Goal: Information Seeking & Learning: Learn about a topic

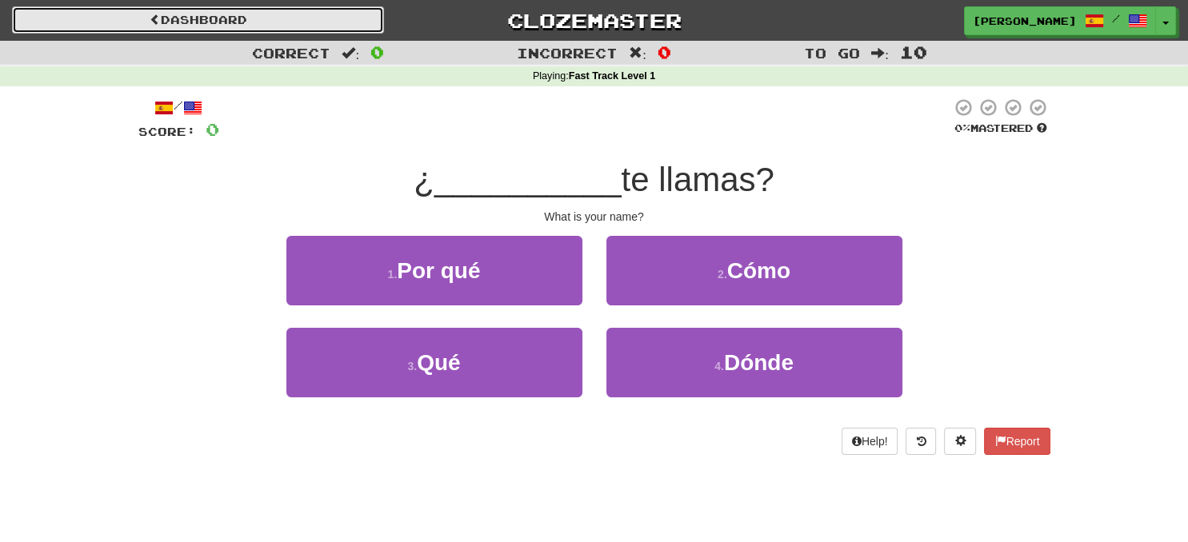
click at [229, 18] on link "Dashboard" at bounding box center [198, 19] width 372 height 27
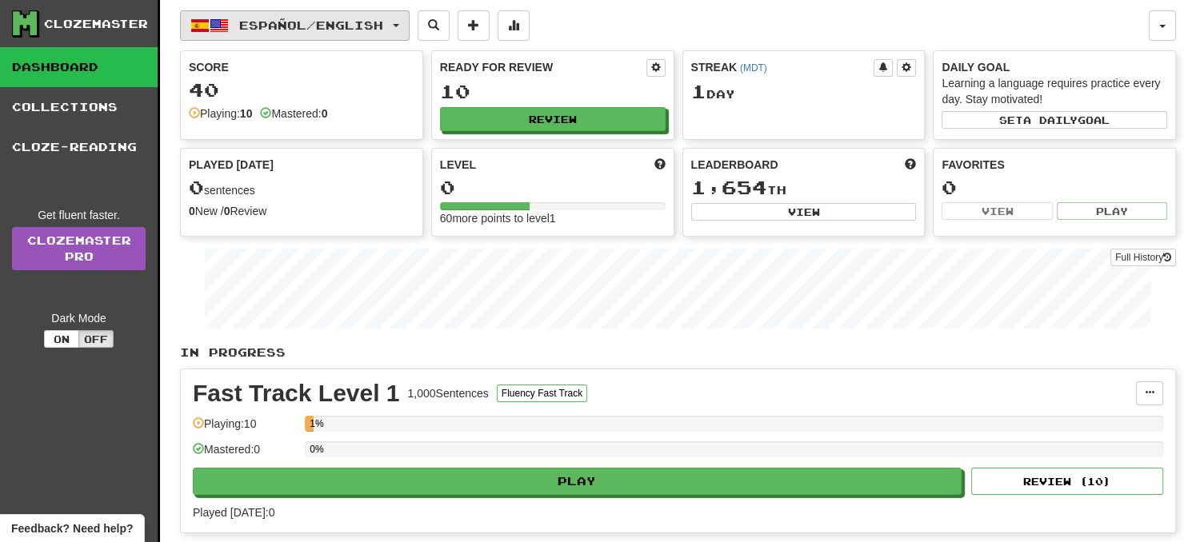
click at [405, 22] on button "Español / English" at bounding box center [295, 25] width 230 height 30
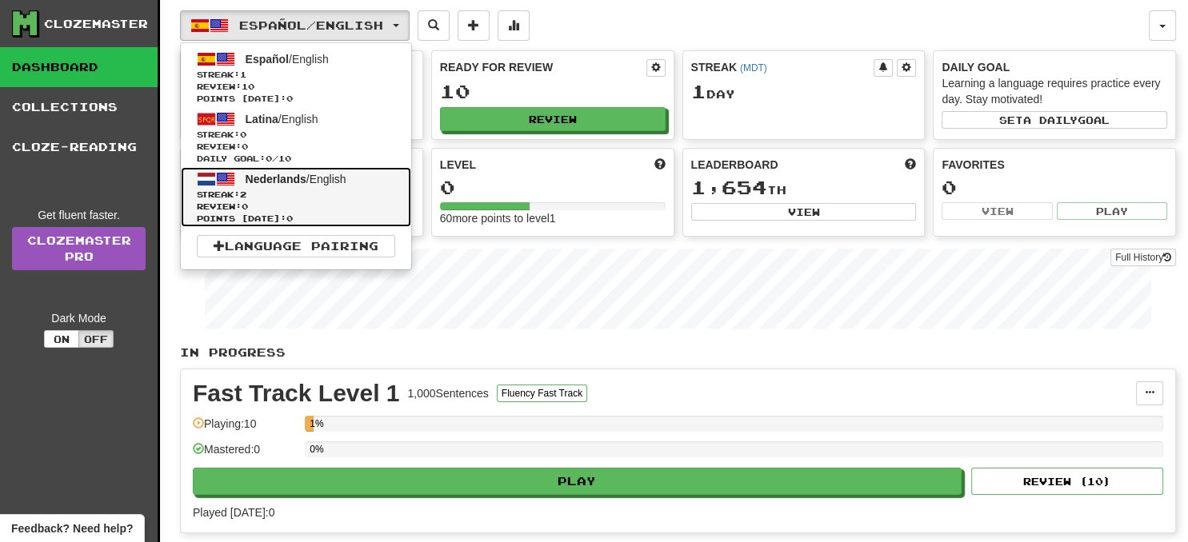
click at [341, 178] on span "Nederlands / English" at bounding box center [296, 179] width 101 height 13
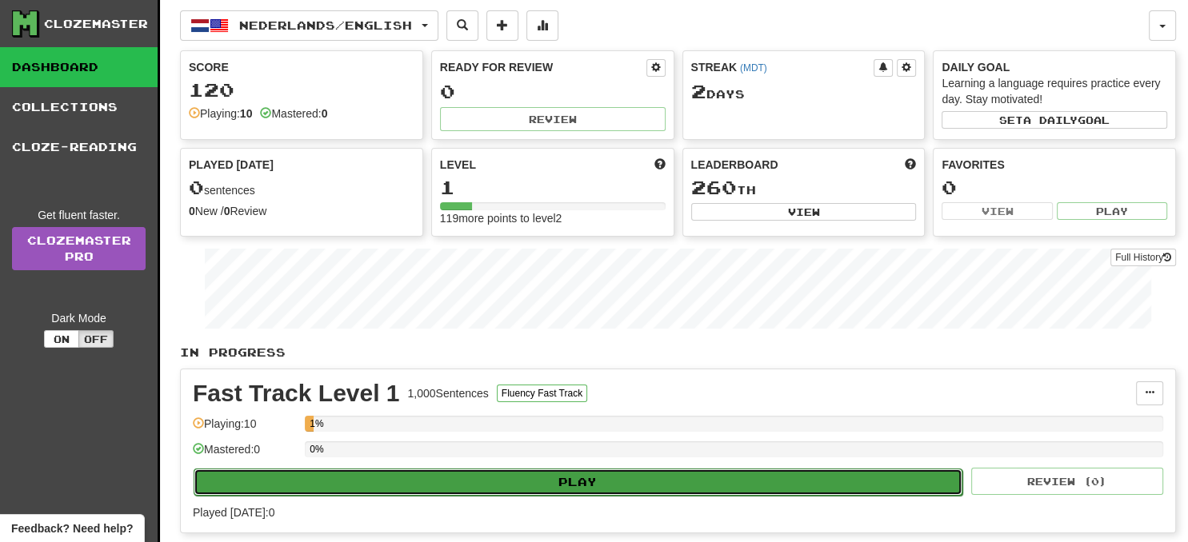
click at [614, 484] on button "Play" at bounding box center [578, 482] width 769 height 27
select select "**"
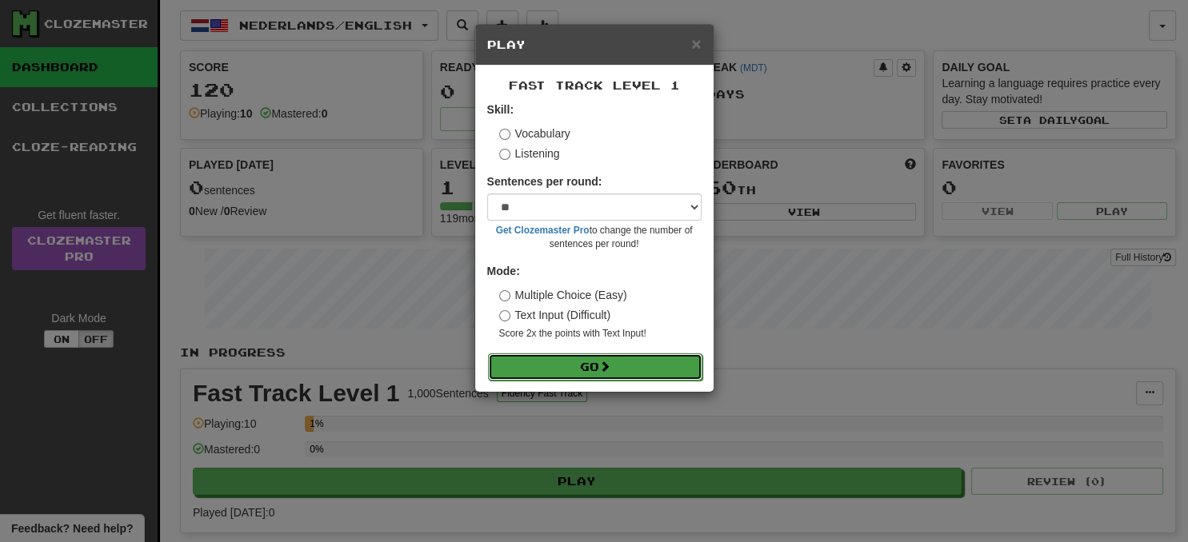
click at [657, 359] on button "Go" at bounding box center [595, 367] width 214 height 27
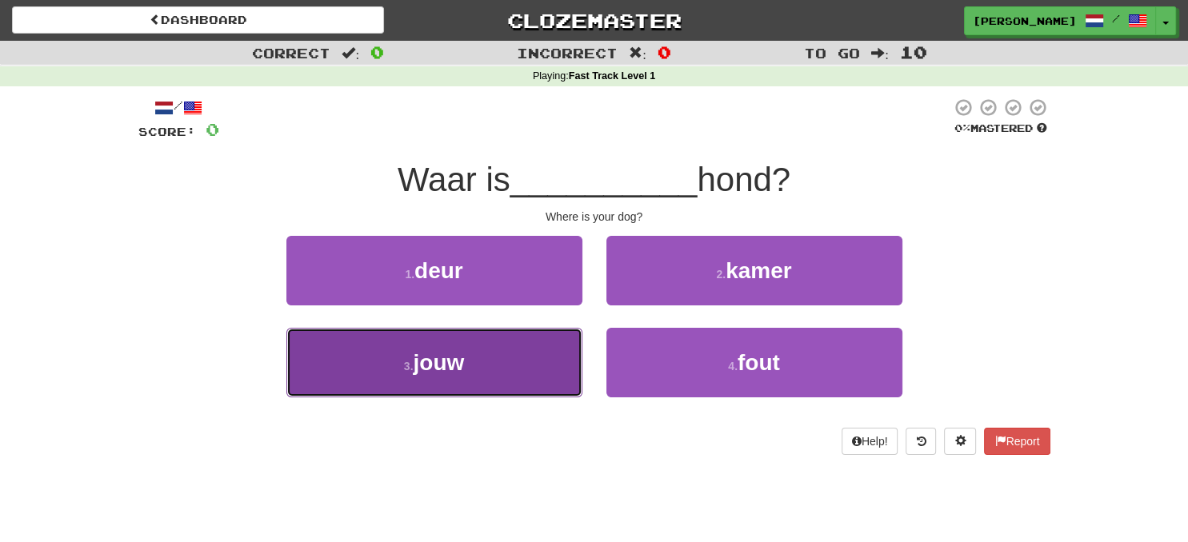
click at [526, 379] on button "3 . jouw" at bounding box center [434, 363] width 296 height 70
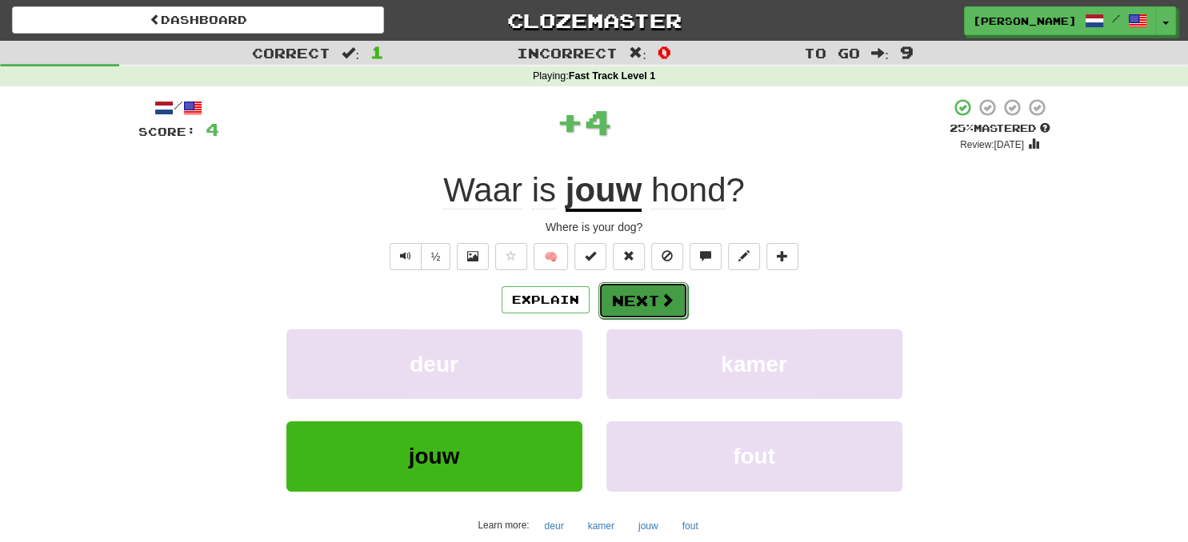
click at [670, 307] on span at bounding box center [667, 300] width 14 height 14
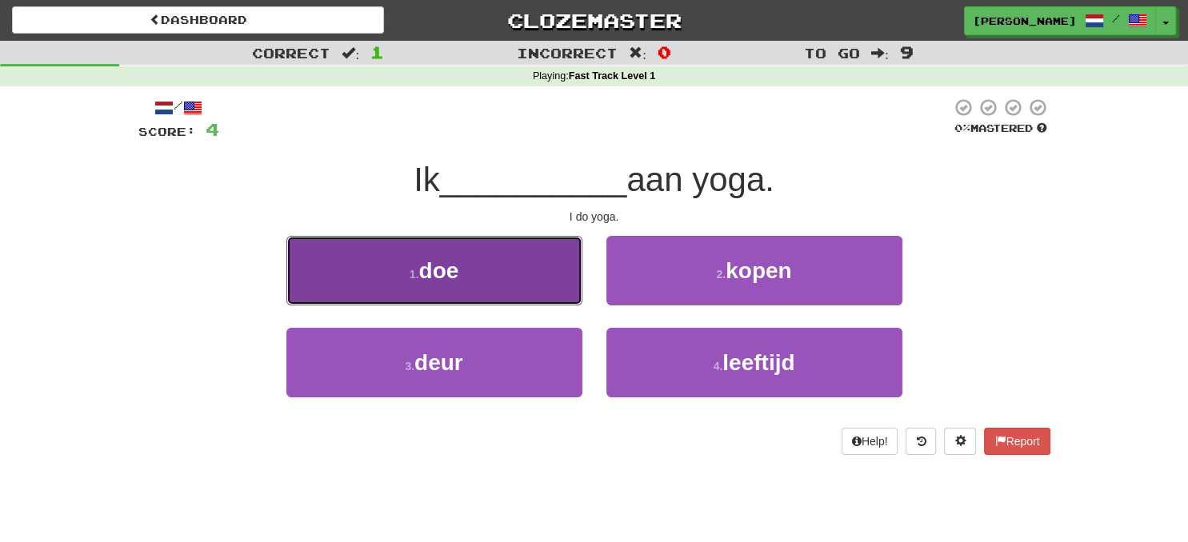
click at [534, 302] on button "1 . doe" at bounding box center [434, 271] width 296 height 70
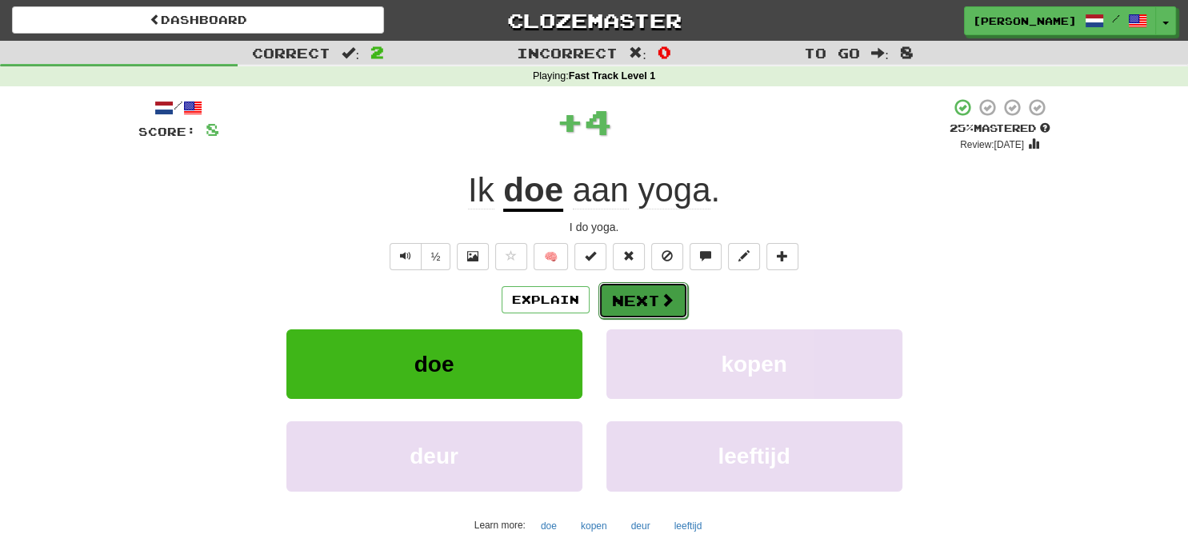
click at [614, 303] on button "Next" at bounding box center [643, 300] width 90 height 37
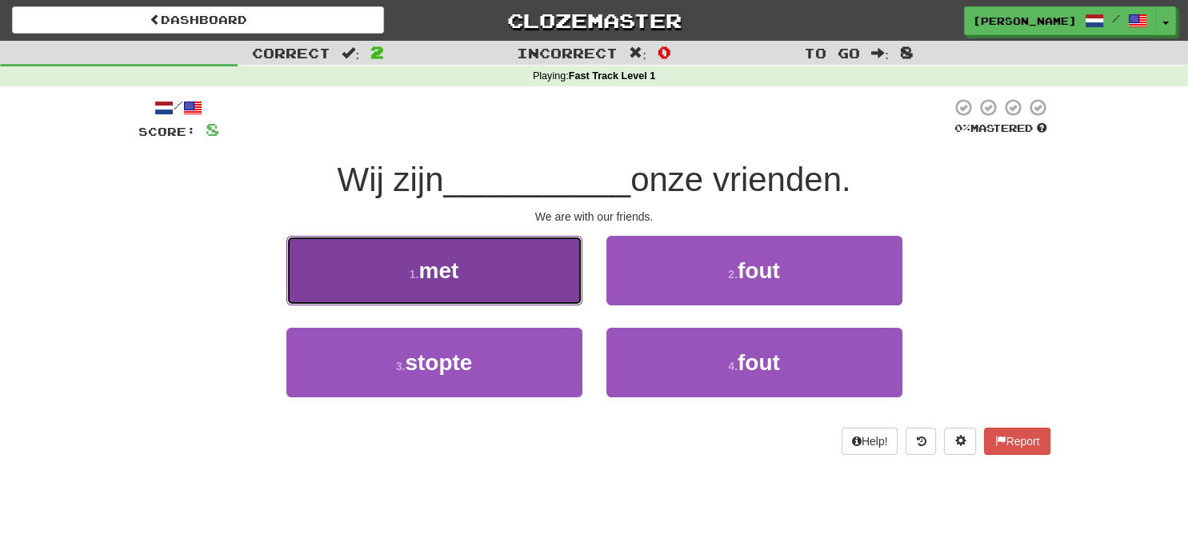
click at [536, 295] on button "1 . met" at bounding box center [434, 271] width 296 height 70
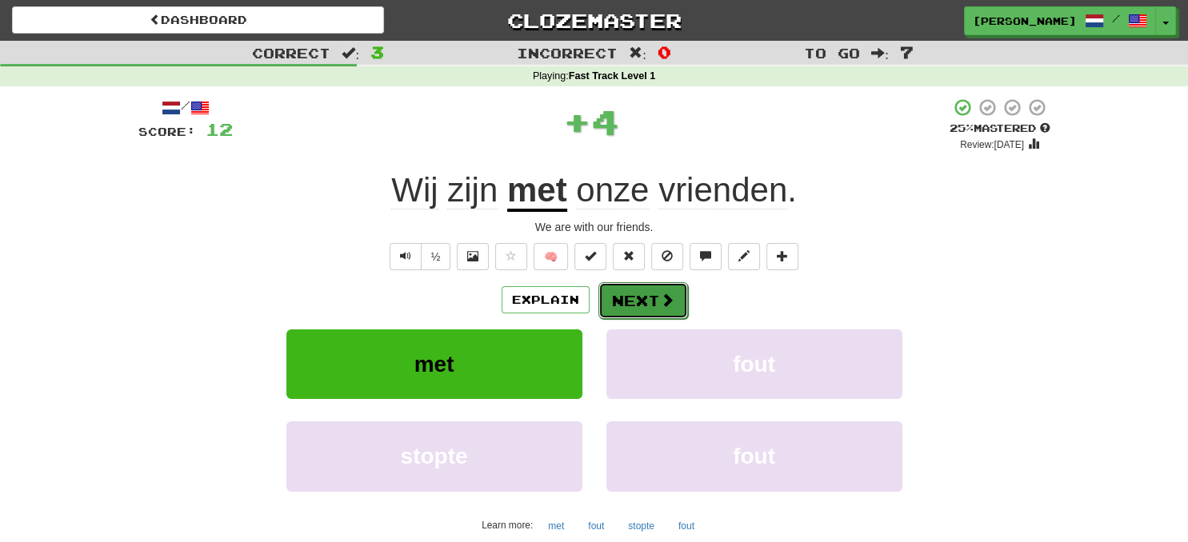
click at [646, 308] on button "Next" at bounding box center [643, 300] width 90 height 37
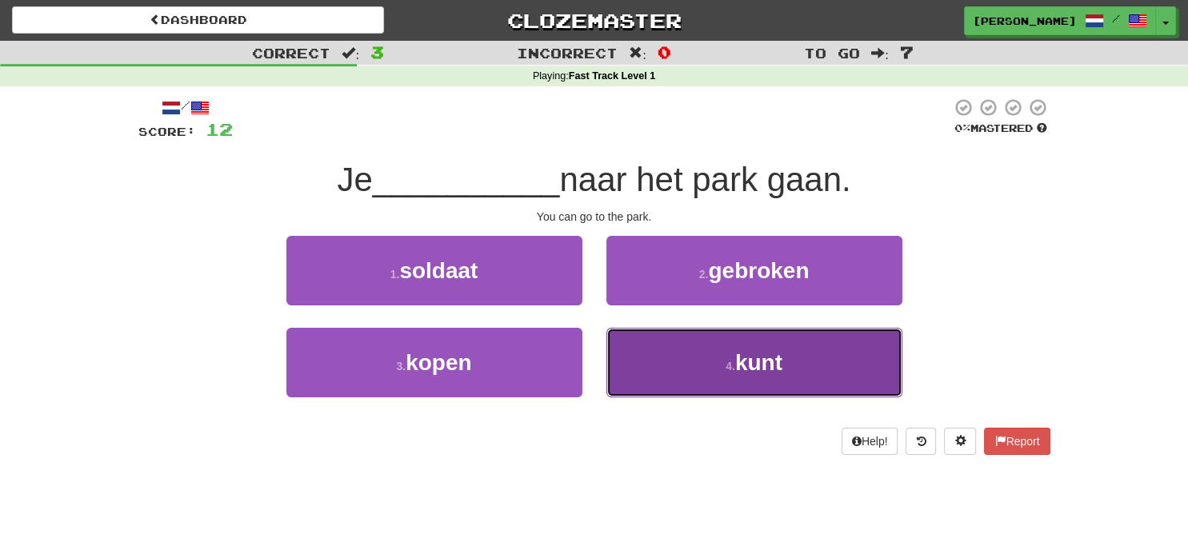
click at [725, 378] on button "4 . kunt" at bounding box center [754, 363] width 296 height 70
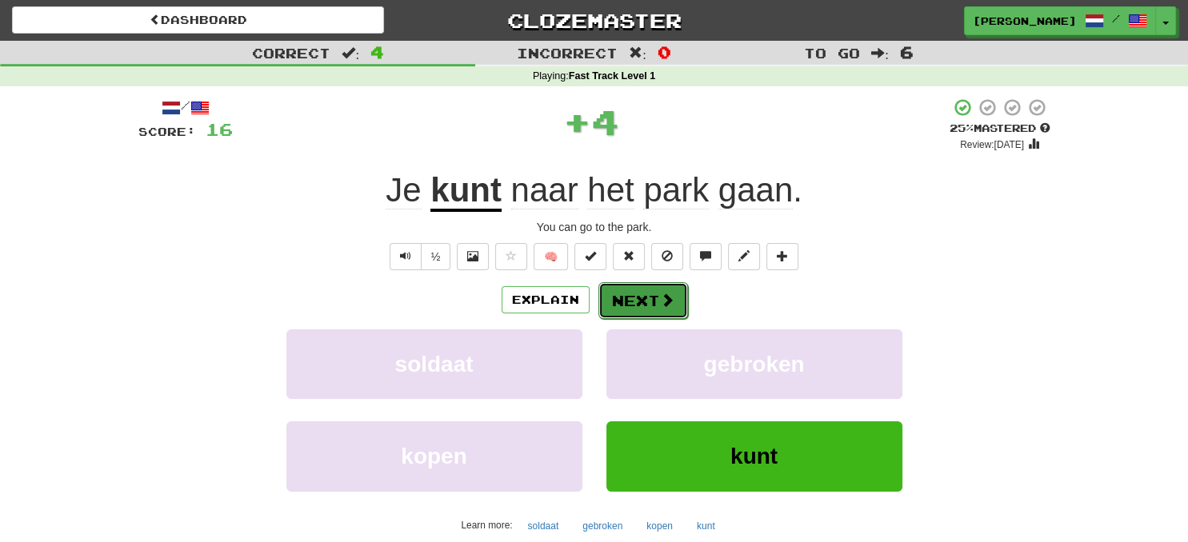
click at [646, 293] on button "Next" at bounding box center [643, 300] width 90 height 37
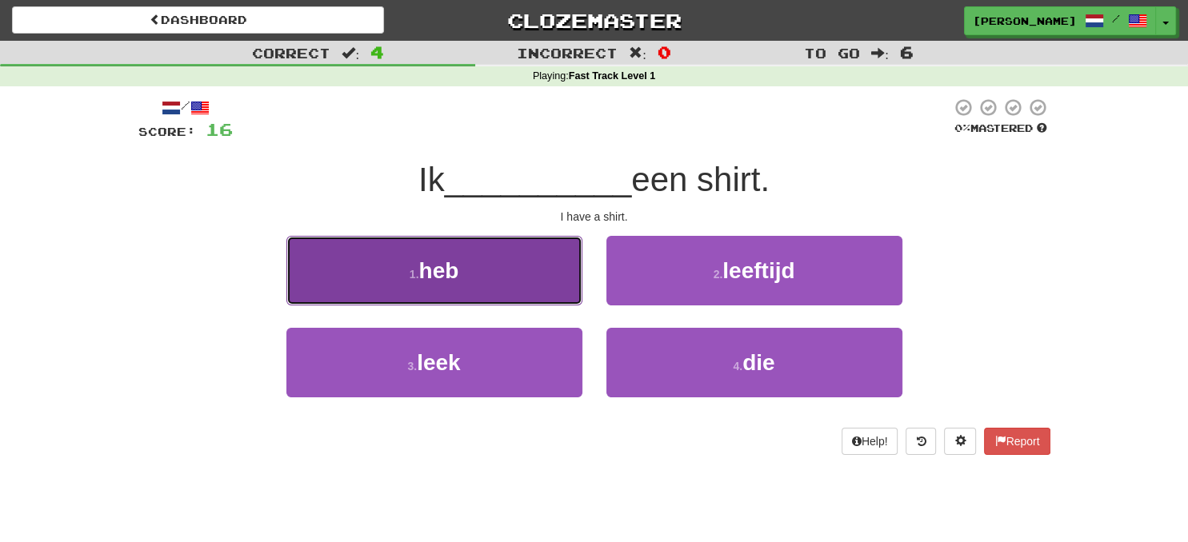
click at [546, 293] on button "1 . heb" at bounding box center [434, 271] width 296 height 70
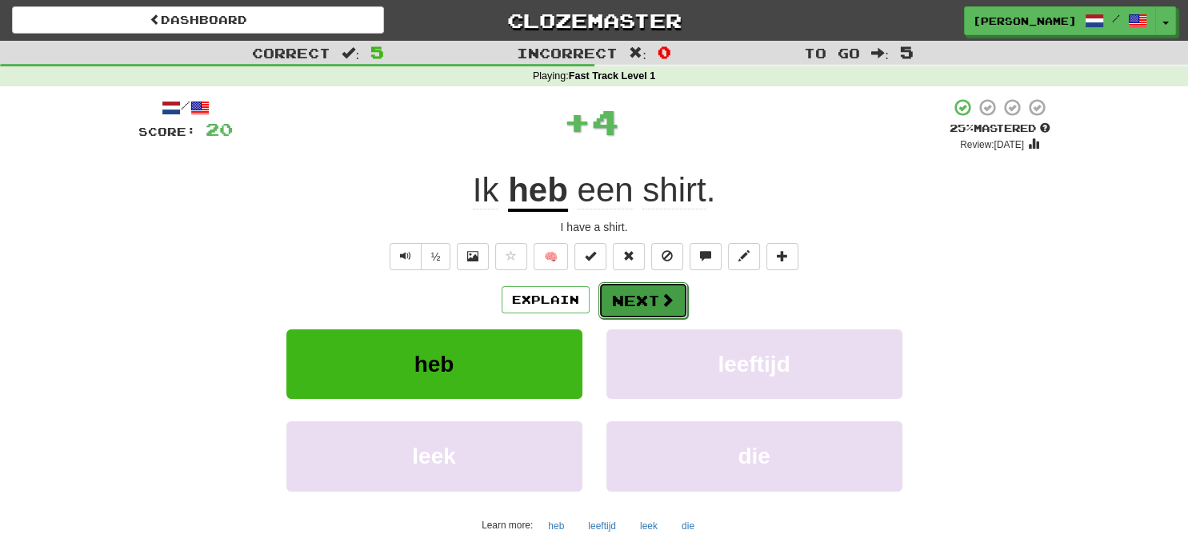
click at [639, 296] on button "Next" at bounding box center [643, 300] width 90 height 37
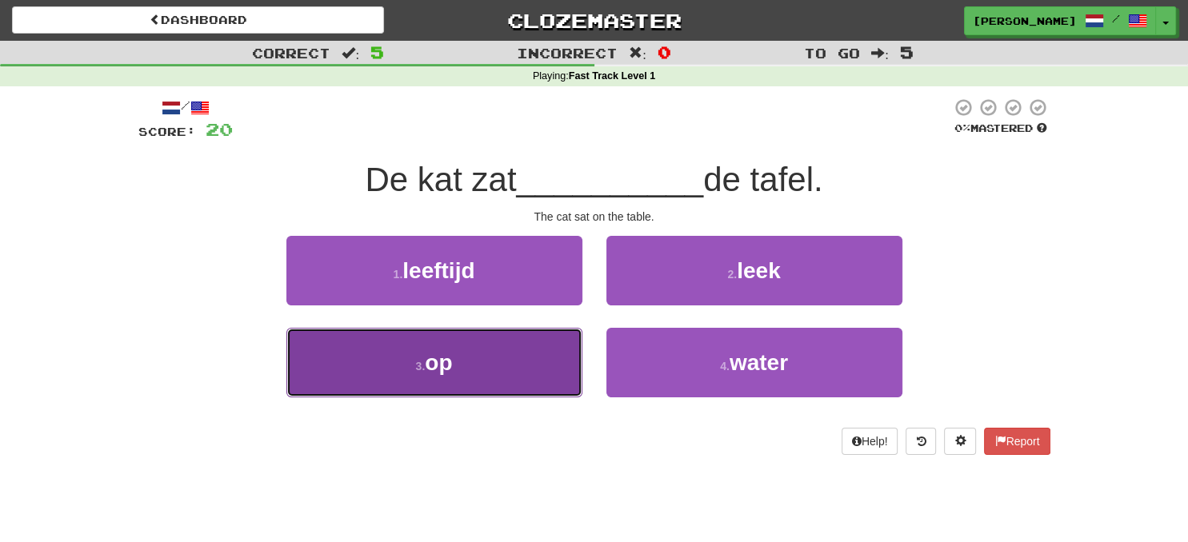
click at [524, 358] on button "3 . op" at bounding box center [434, 363] width 296 height 70
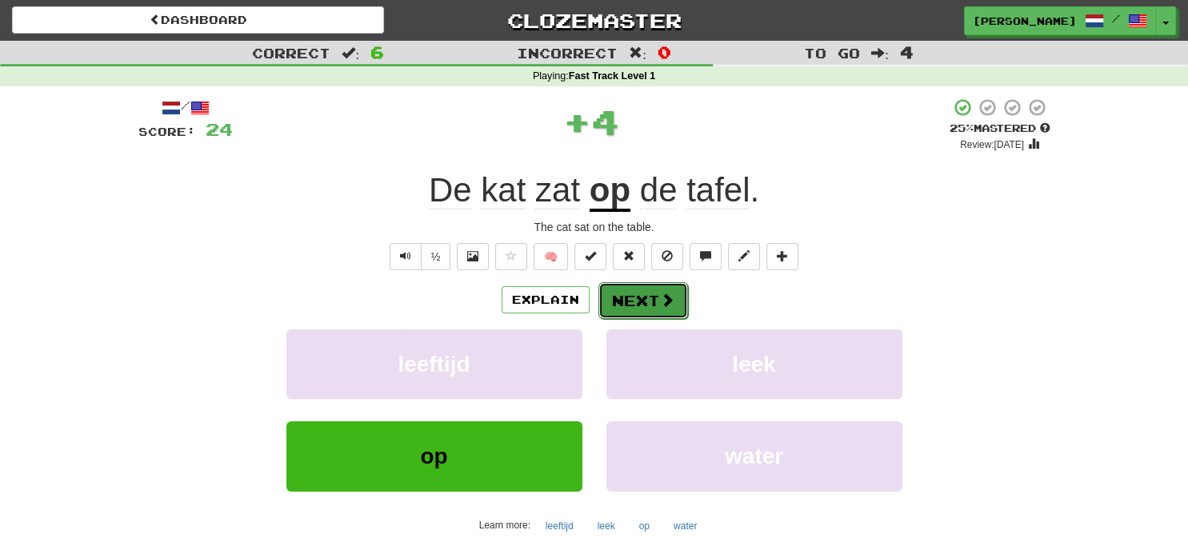
click at [647, 306] on button "Next" at bounding box center [643, 300] width 90 height 37
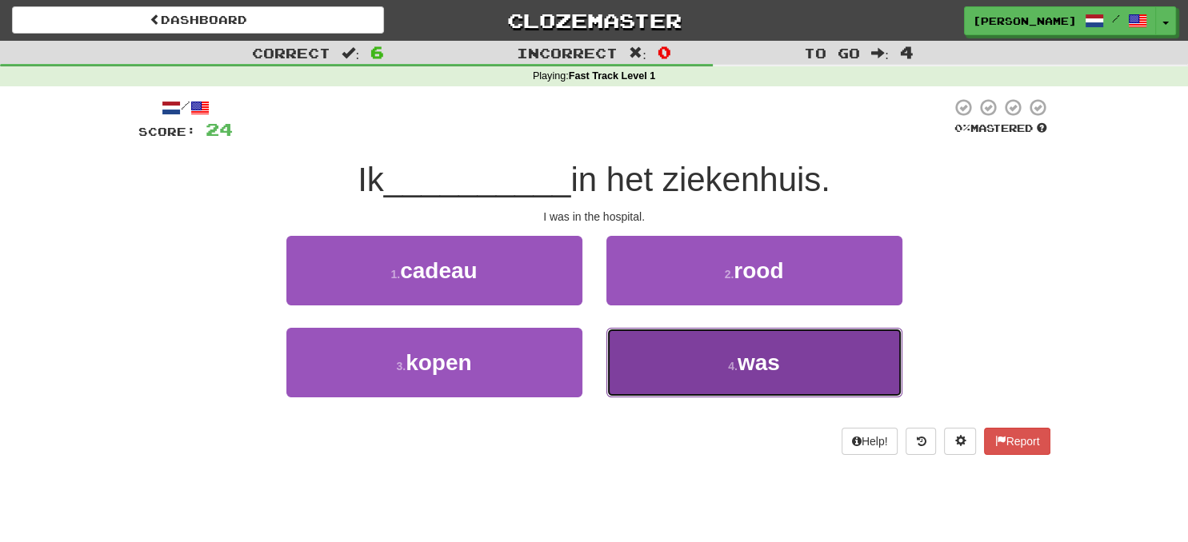
click at [724, 350] on button "4 . was" at bounding box center [754, 363] width 296 height 70
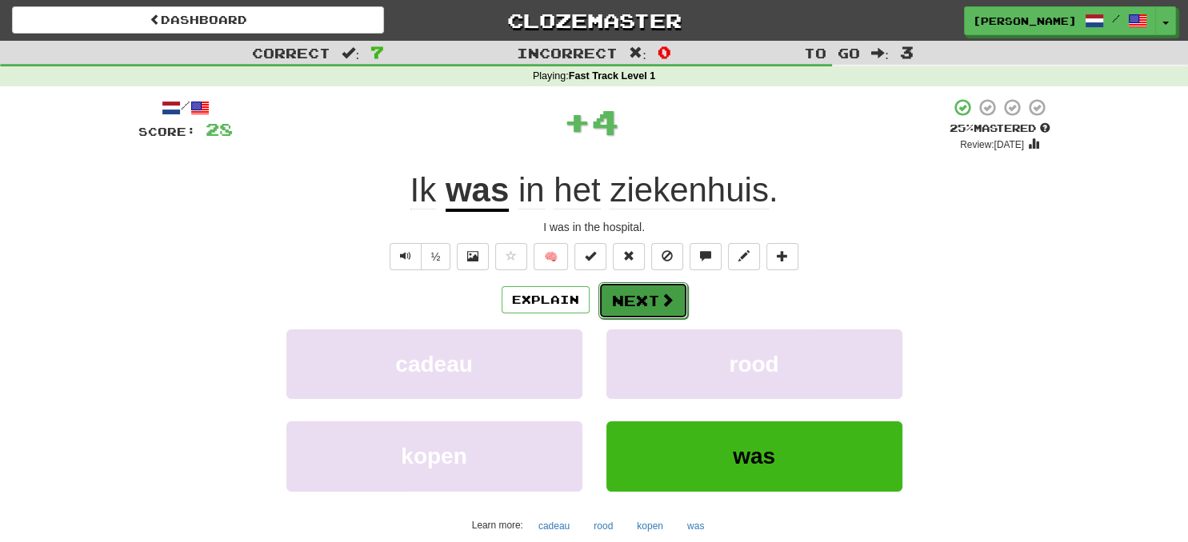
click at [642, 292] on button "Next" at bounding box center [643, 300] width 90 height 37
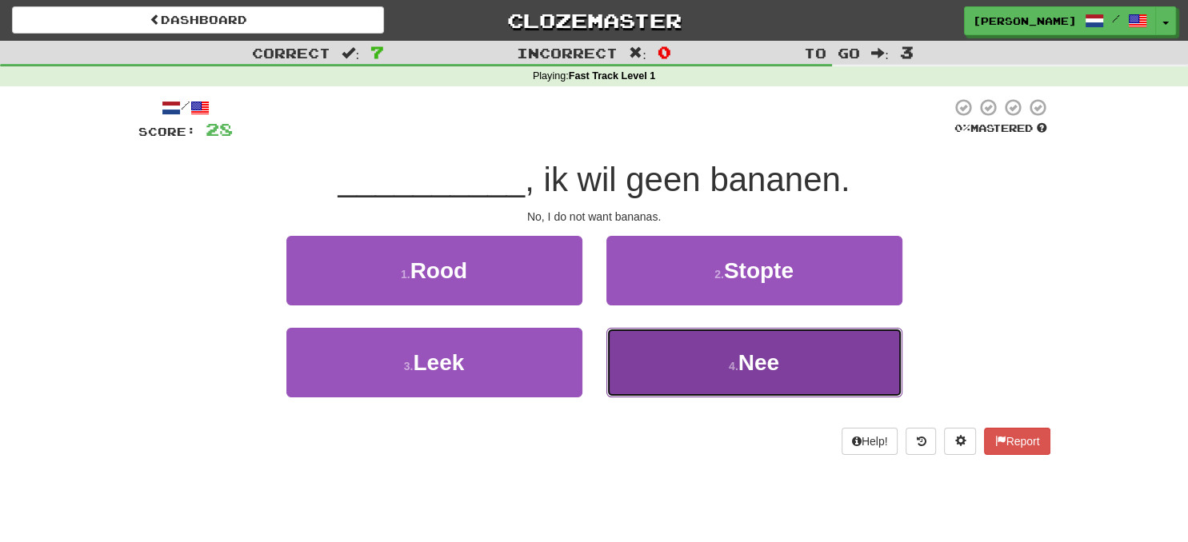
click at [728, 374] on button "4 . Nee" at bounding box center [754, 363] width 296 height 70
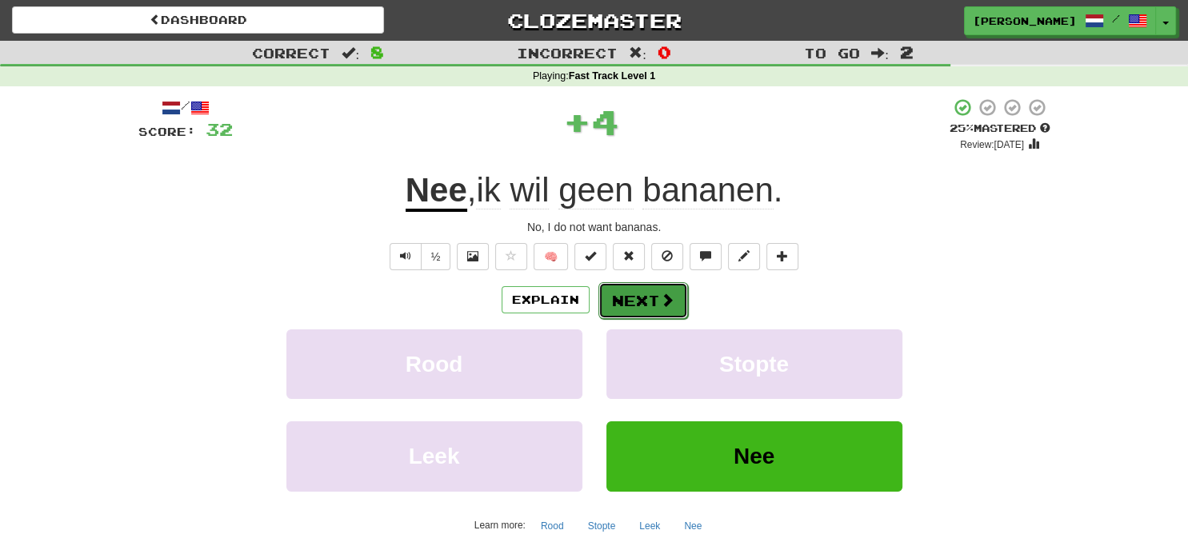
click at [648, 290] on button "Next" at bounding box center [643, 300] width 90 height 37
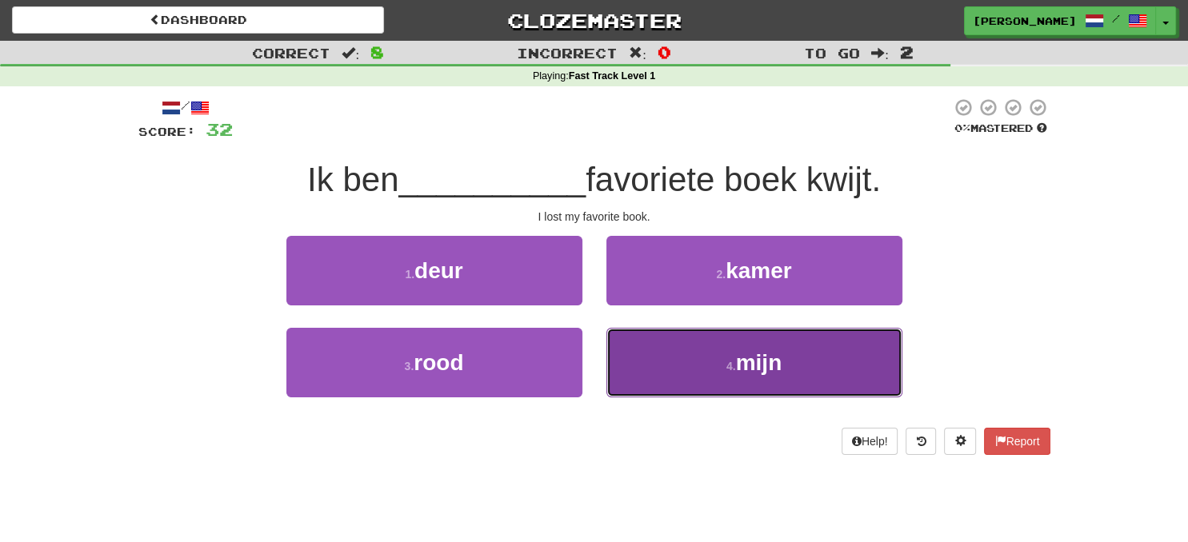
click at [772, 367] on span "mijn" at bounding box center [759, 362] width 46 height 25
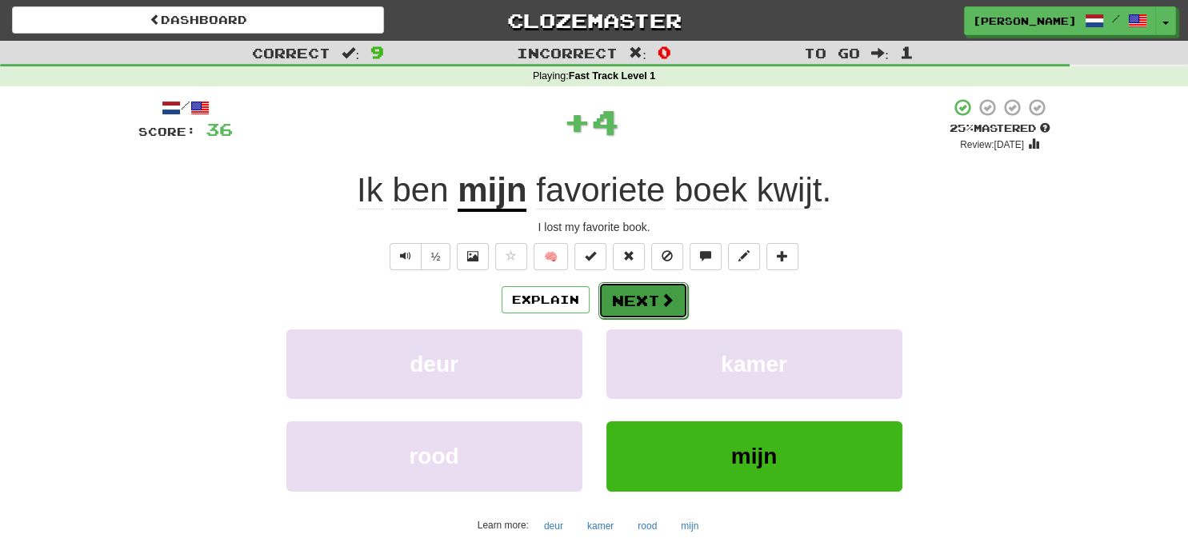
click at [638, 298] on button "Next" at bounding box center [643, 300] width 90 height 37
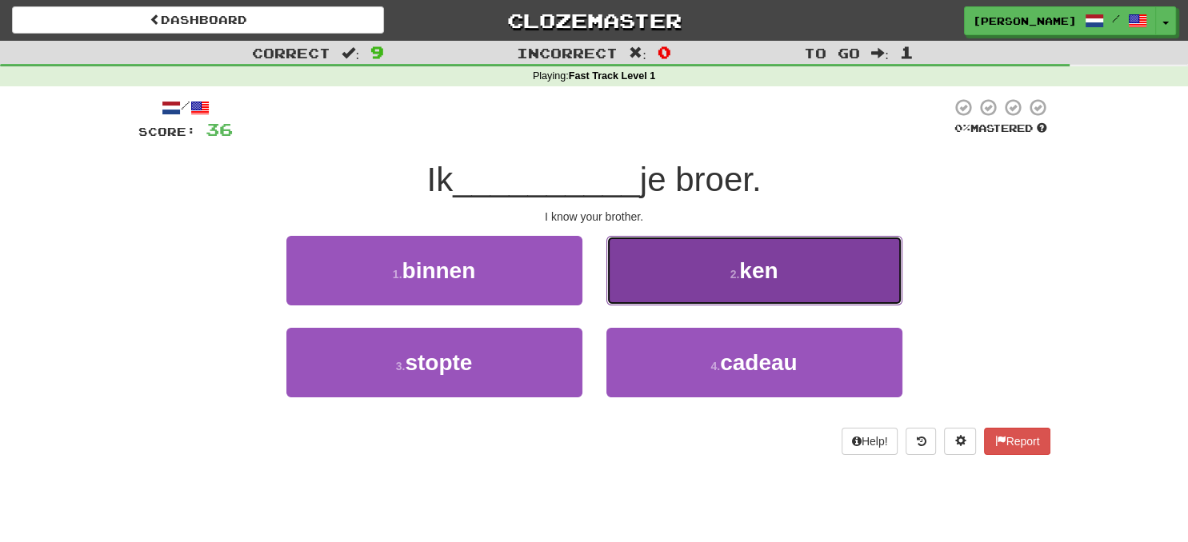
click at [741, 296] on button "2 . ken" at bounding box center [754, 271] width 296 height 70
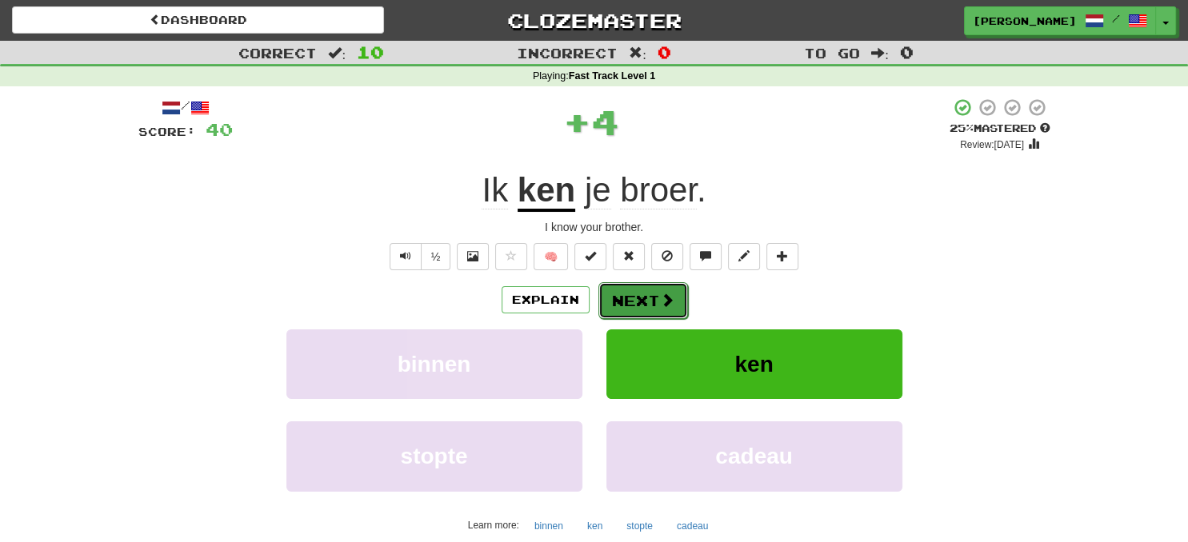
click at [648, 286] on button "Next" at bounding box center [643, 300] width 90 height 37
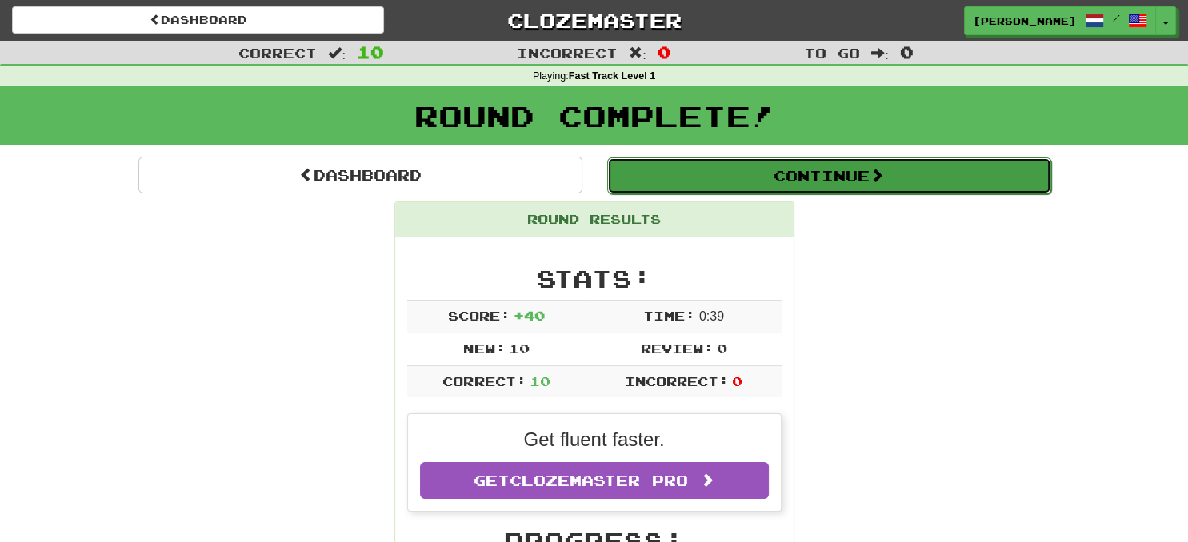
click at [840, 176] on button "Continue" at bounding box center [829, 176] width 444 height 37
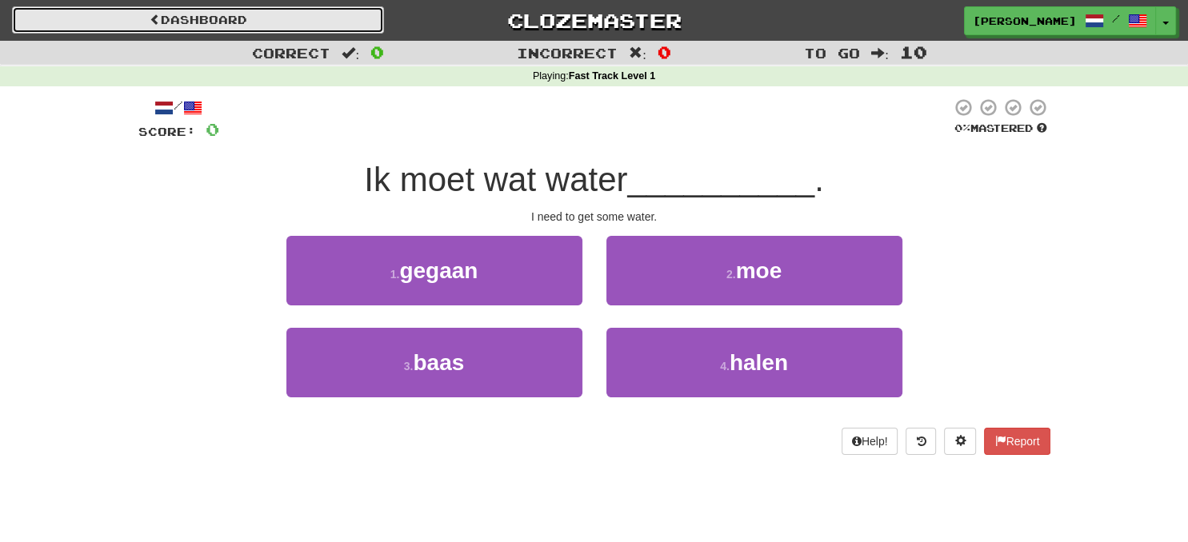
click at [293, 23] on link "Dashboard" at bounding box center [198, 19] width 372 height 27
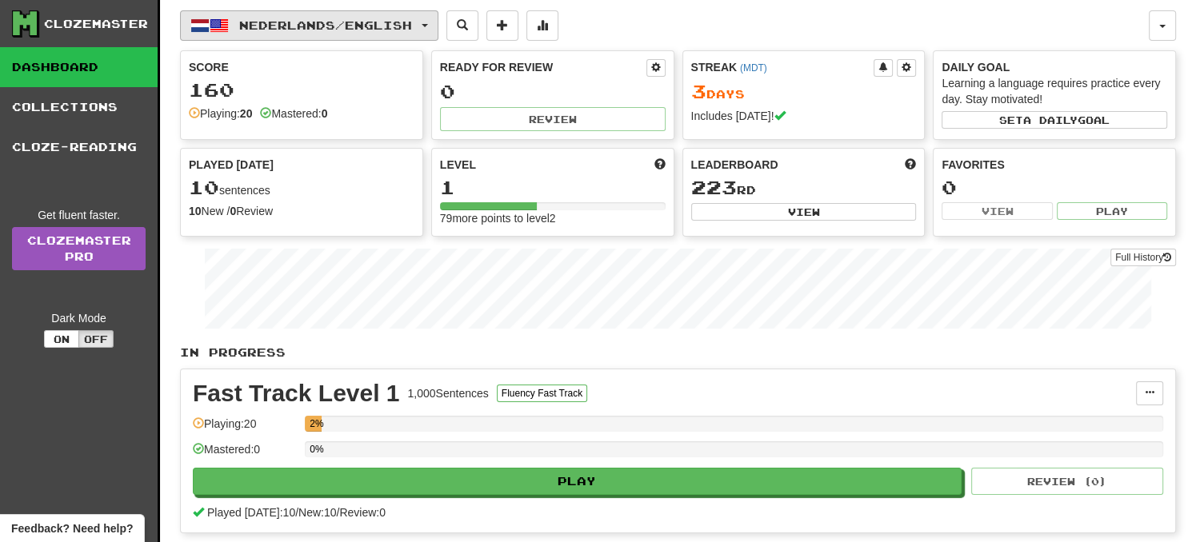
click at [412, 23] on span "Nederlands / English" at bounding box center [325, 25] width 173 height 14
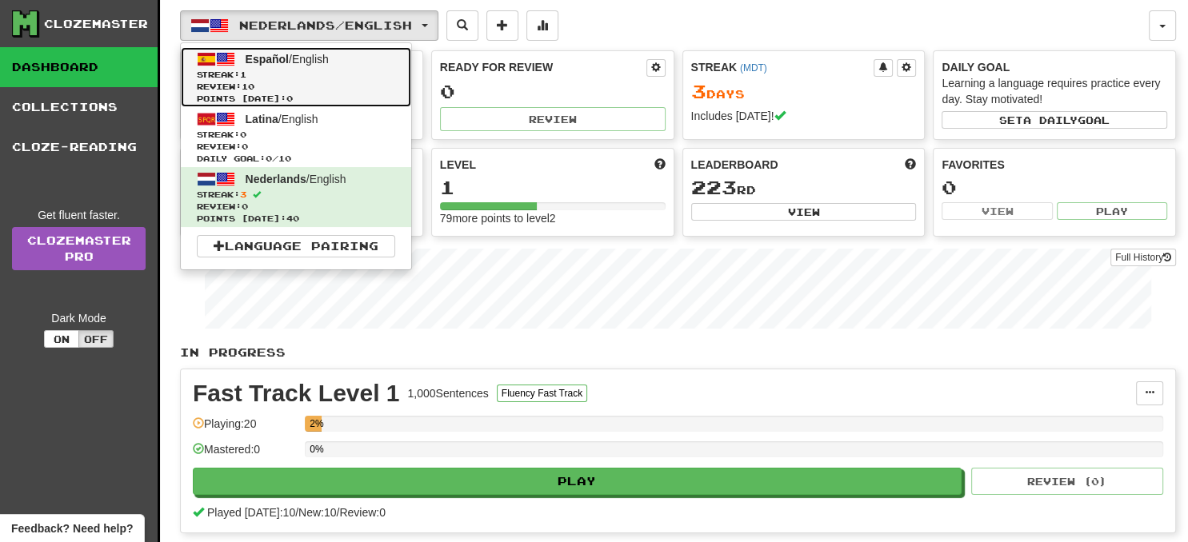
click at [370, 71] on span "Streak: 1" at bounding box center [296, 75] width 198 height 12
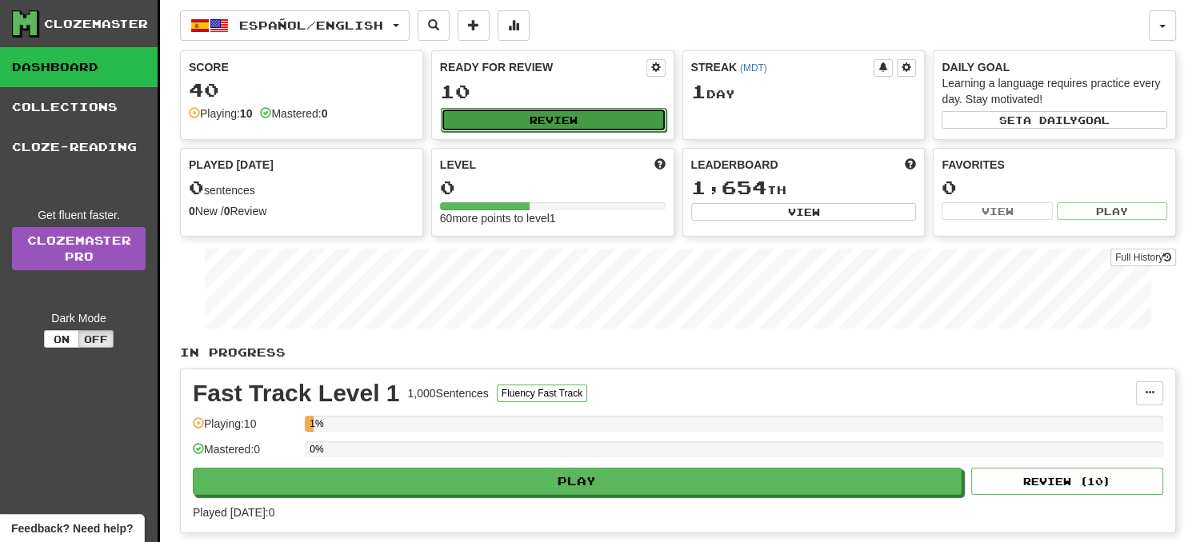
click at [561, 122] on button "Review" at bounding box center [554, 120] width 226 height 24
select select "**"
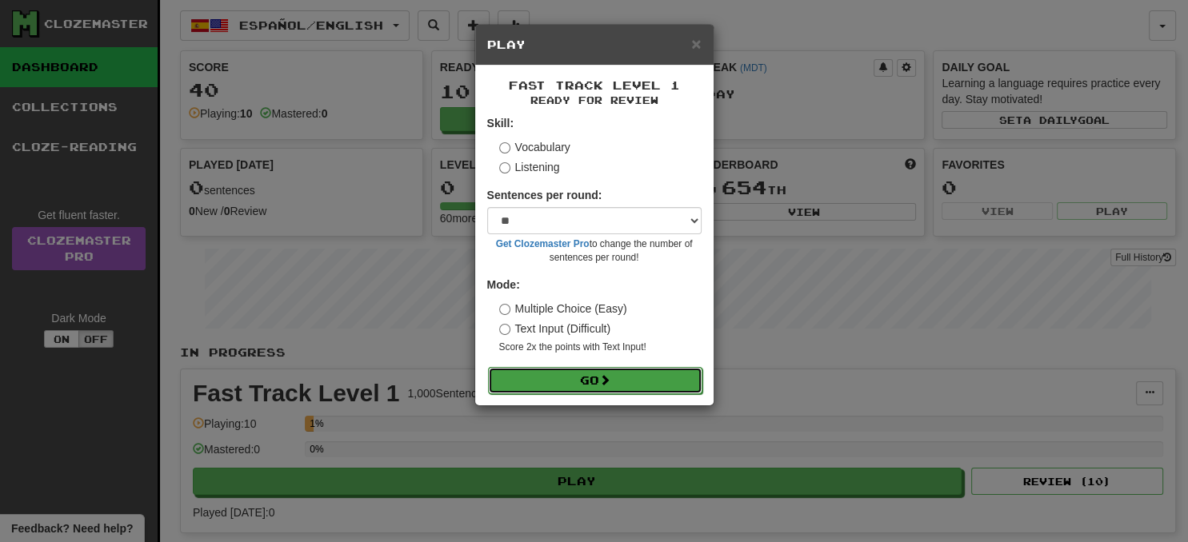
click at [614, 371] on button "Go" at bounding box center [595, 380] width 214 height 27
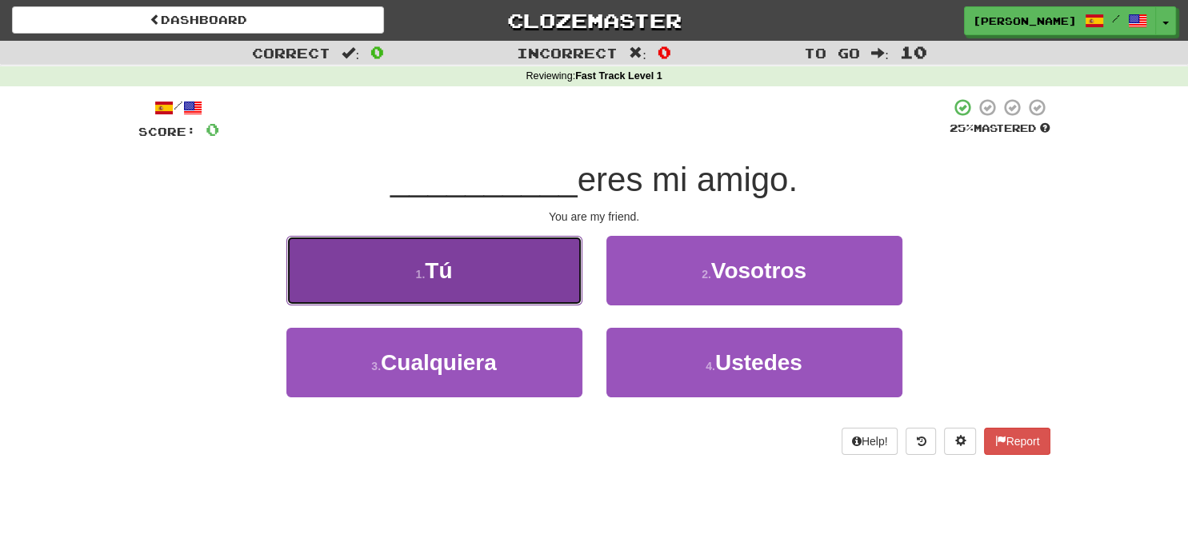
click at [488, 264] on button "1 . Tú" at bounding box center [434, 271] width 296 height 70
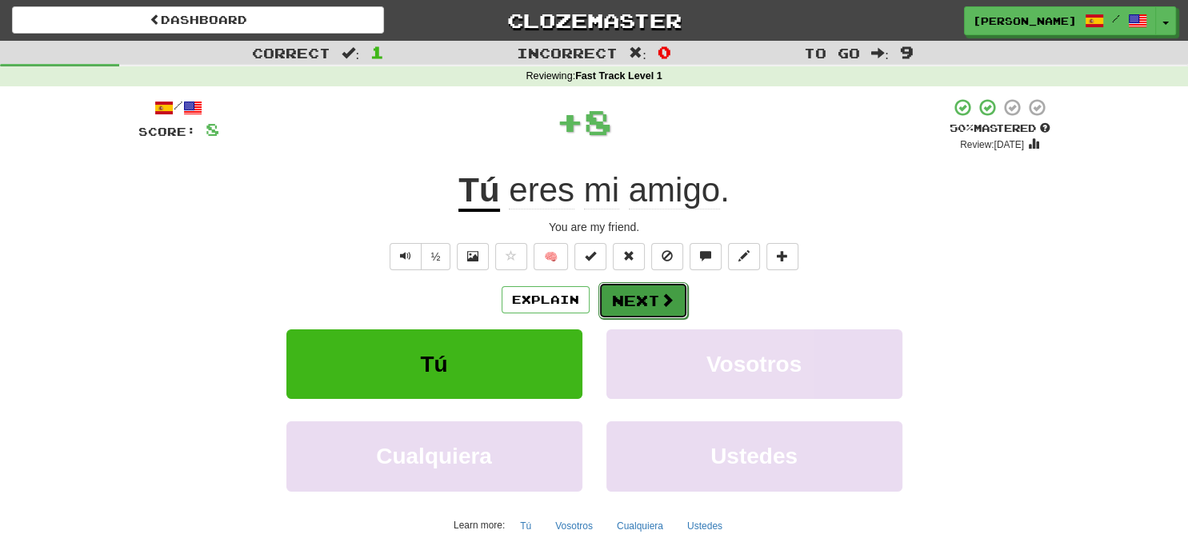
click at [636, 292] on button "Next" at bounding box center [643, 300] width 90 height 37
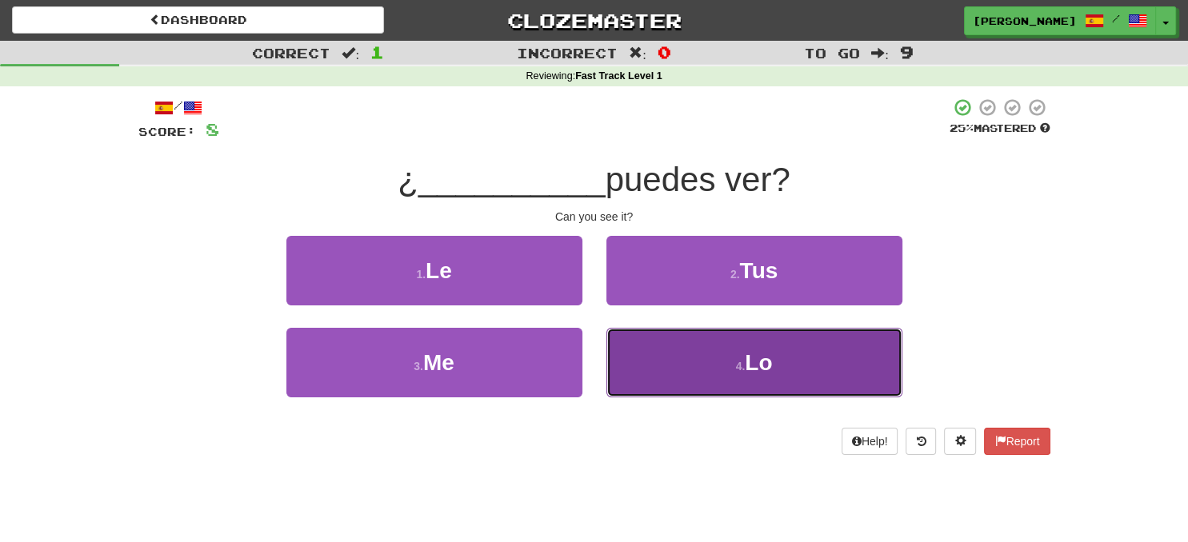
click at [761, 364] on span "Lo" at bounding box center [758, 362] width 27 height 25
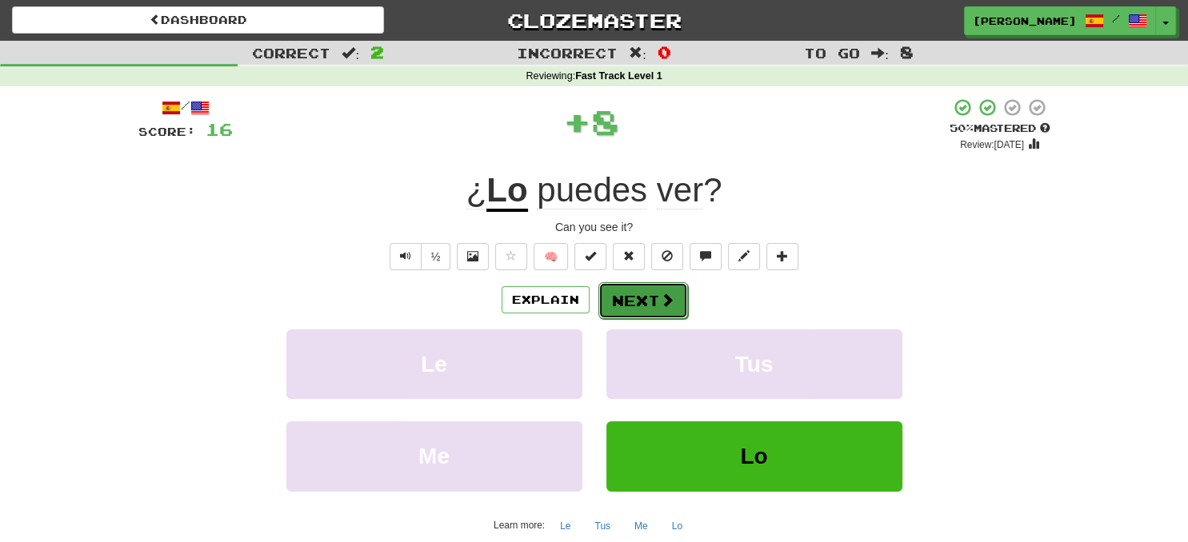
click at [670, 310] on button "Next" at bounding box center [643, 300] width 90 height 37
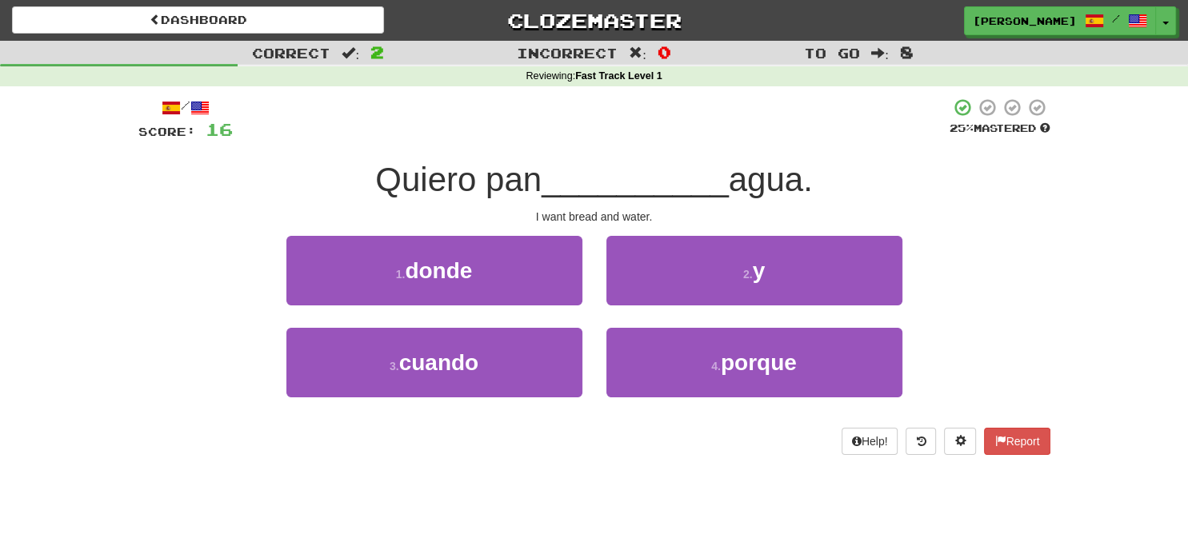
click at [654, 309] on div "2 . y" at bounding box center [754, 282] width 320 height 92
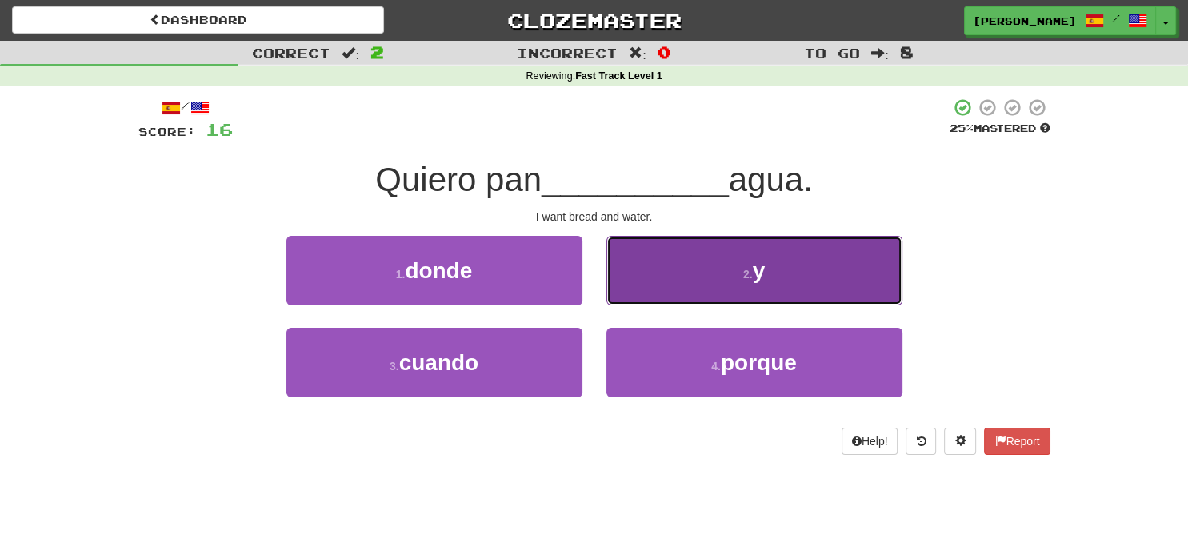
click at [693, 288] on button "2 . y" at bounding box center [754, 271] width 296 height 70
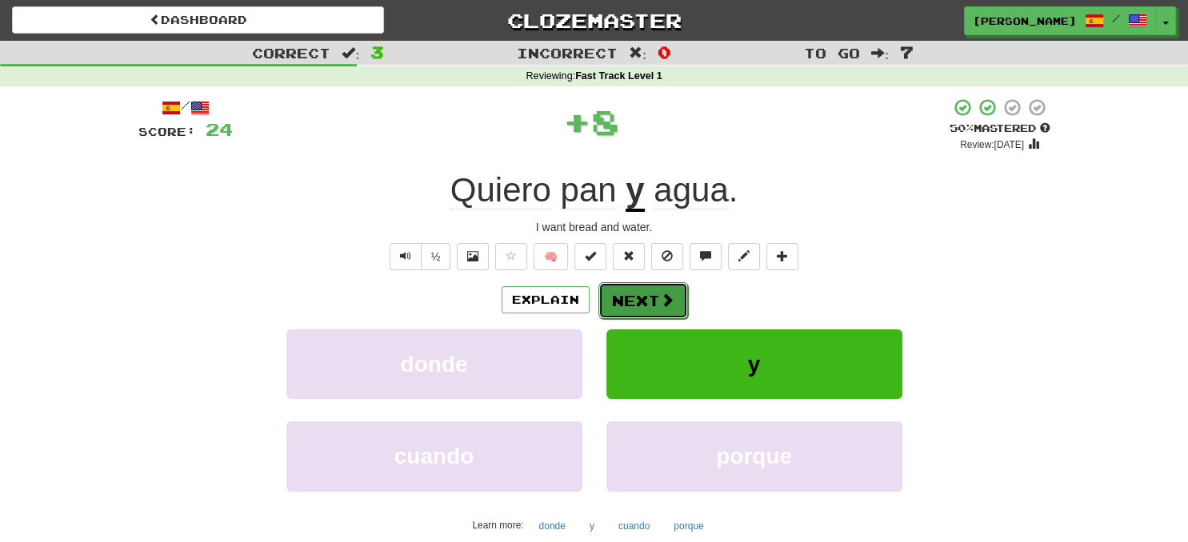
click at [641, 296] on button "Next" at bounding box center [643, 300] width 90 height 37
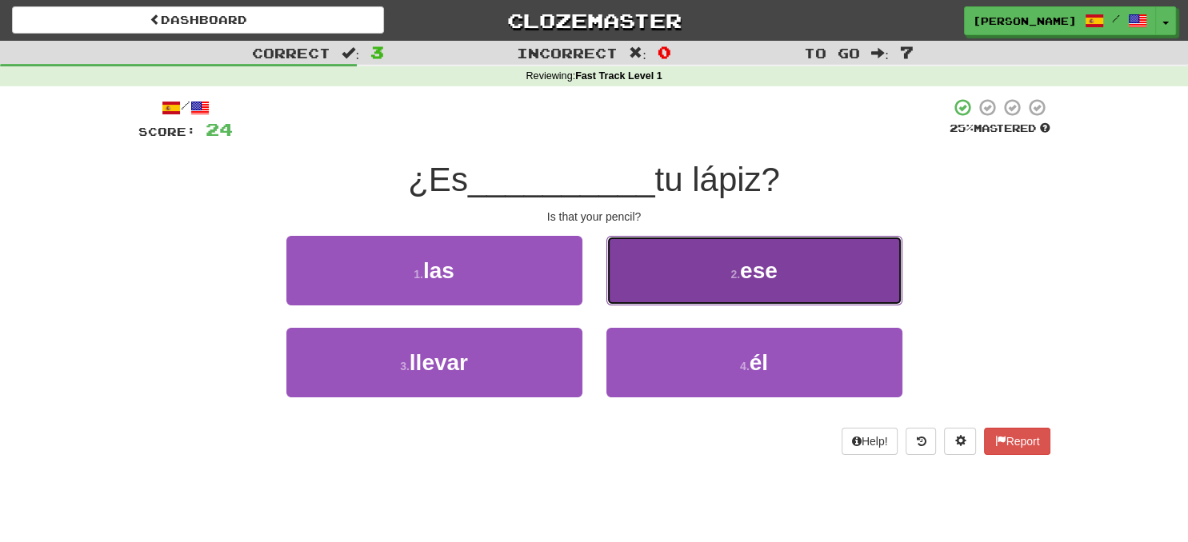
click at [725, 281] on button "2 . ese" at bounding box center [754, 271] width 296 height 70
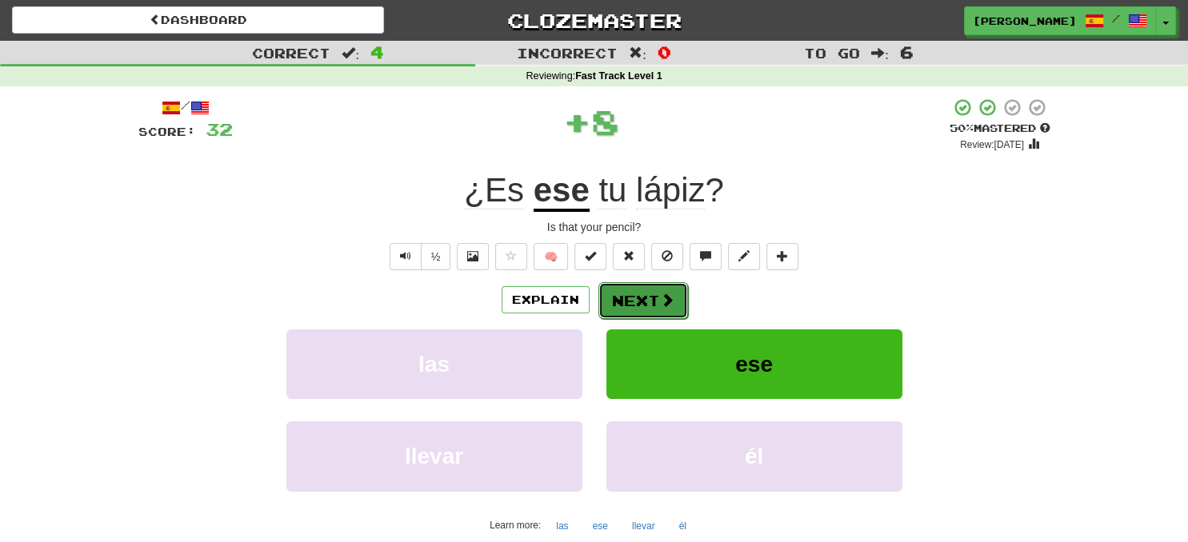
click at [654, 294] on button "Next" at bounding box center [643, 300] width 90 height 37
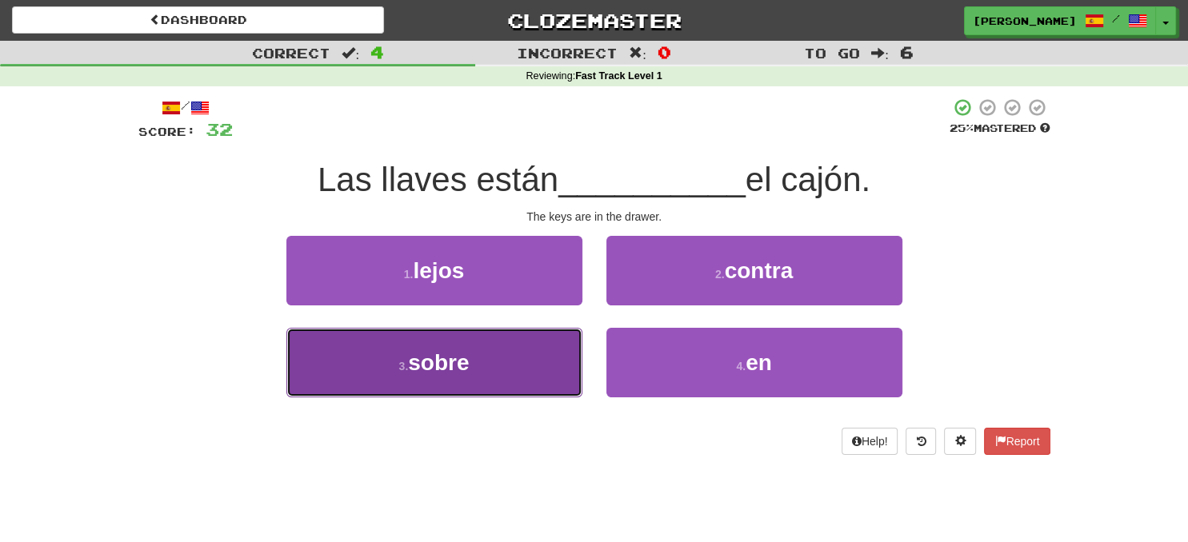
click at [545, 360] on button "3 . sobre" at bounding box center [434, 363] width 296 height 70
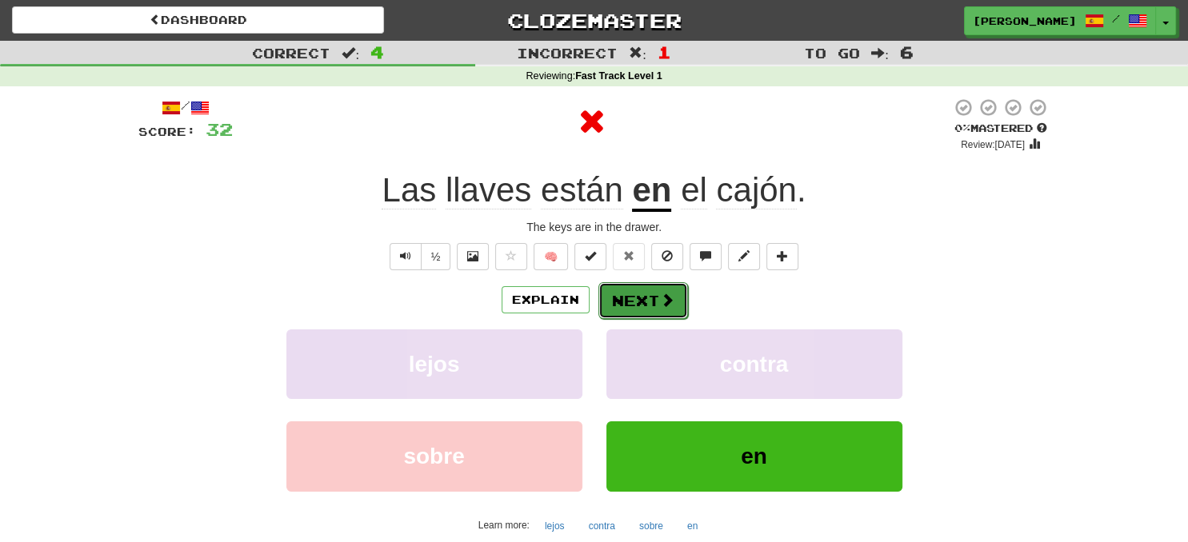
click at [645, 301] on button "Next" at bounding box center [643, 300] width 90 height 37
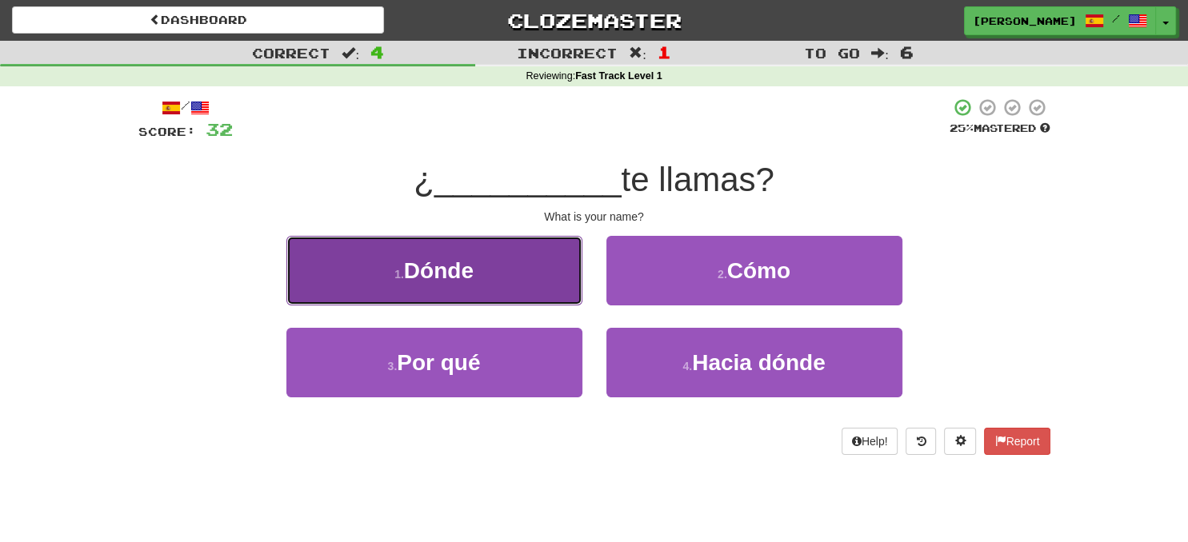
click at [529, 302] on button "1 . Dónde" at bounding box center [434, 271] width 296 height 70
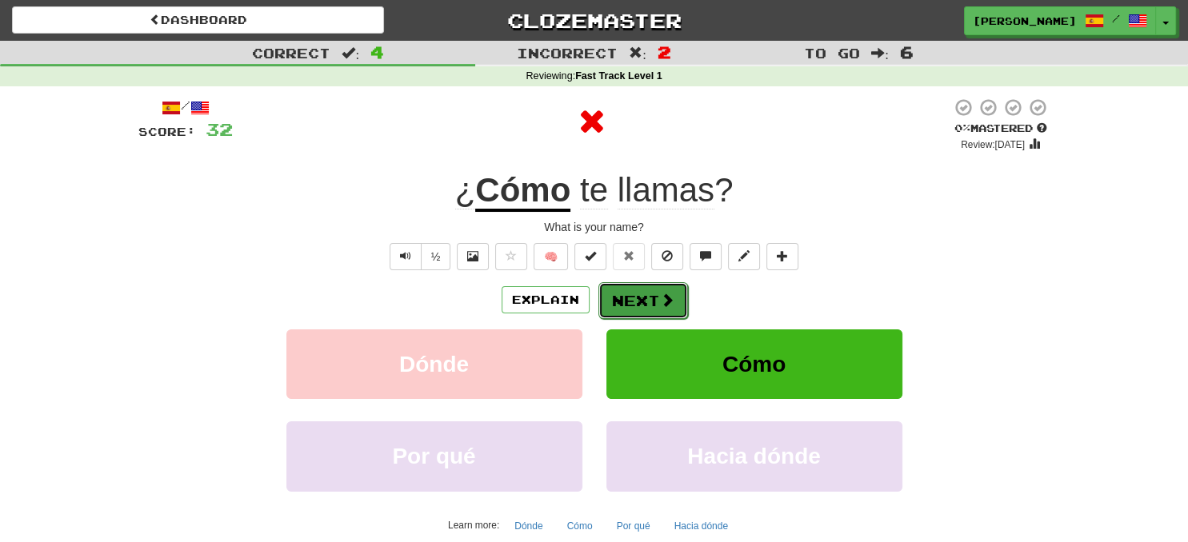
click at [645, 299] on button "Next" at bounding box center [643, 300] width 90 height 37
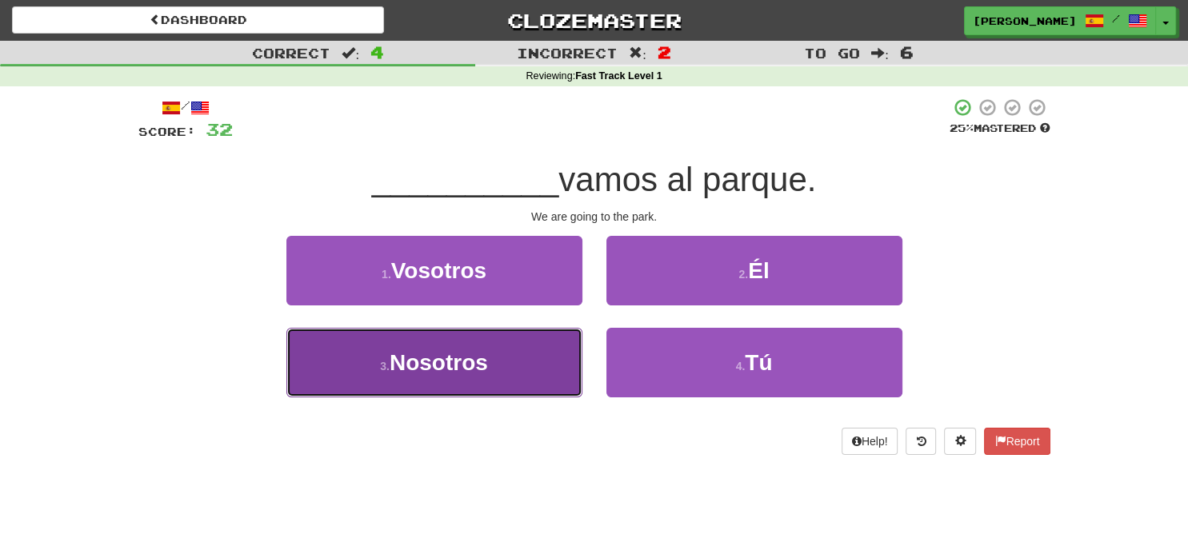
click at [554, 361] on button "3 . Nosotros" at bounding box center [434, 363] width 296 height 70
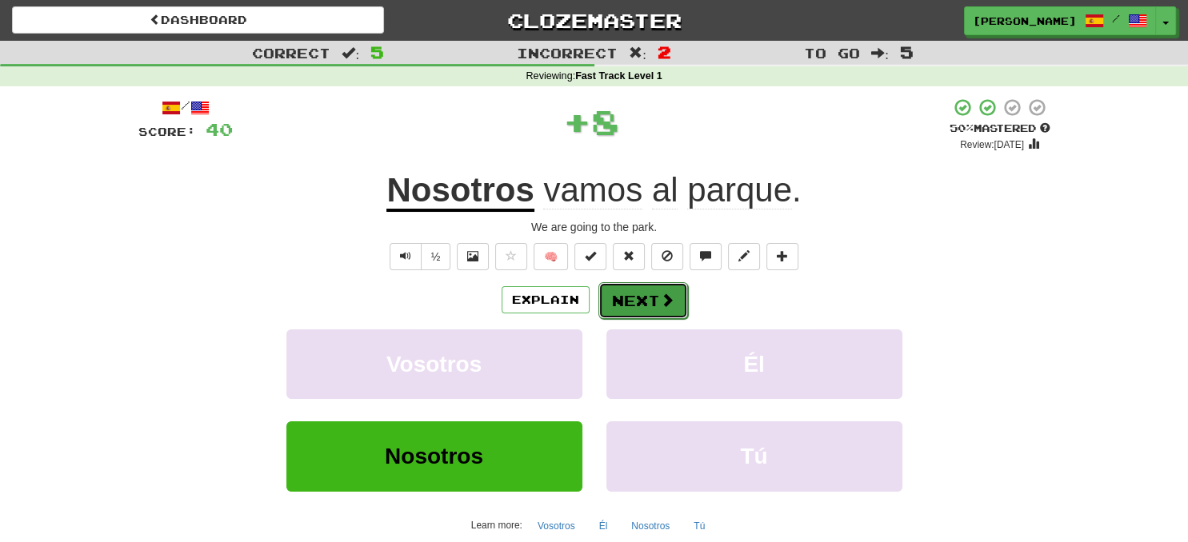
click at [629, 302] on button "Next" at bounding box center [643, 300] width 90 height 37
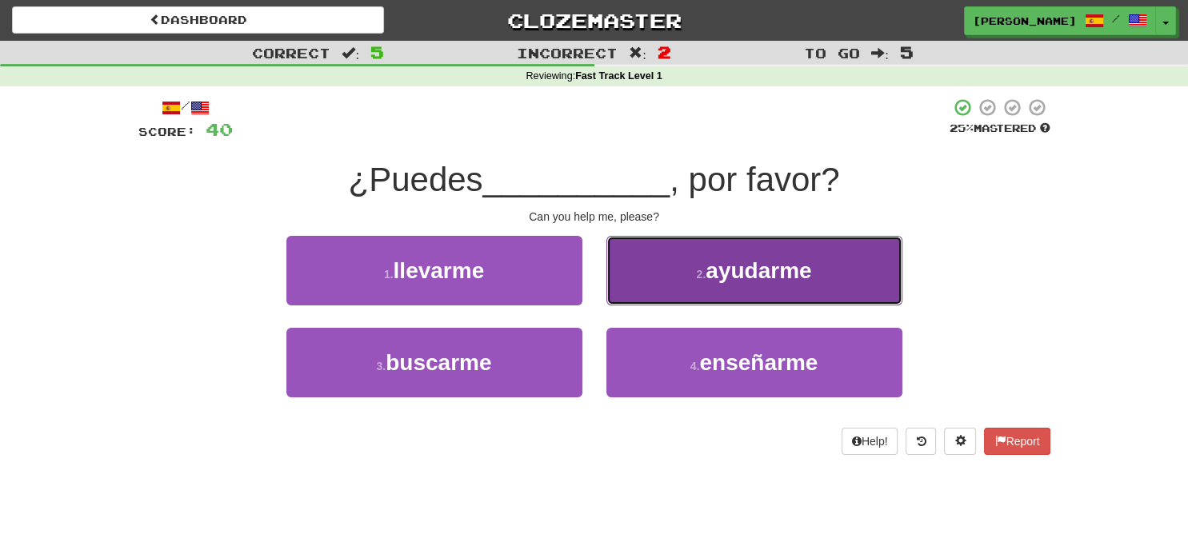
click at [689, 293] on button "2 . ayudarme" at bounding box center [754, 271] width 296 height 70
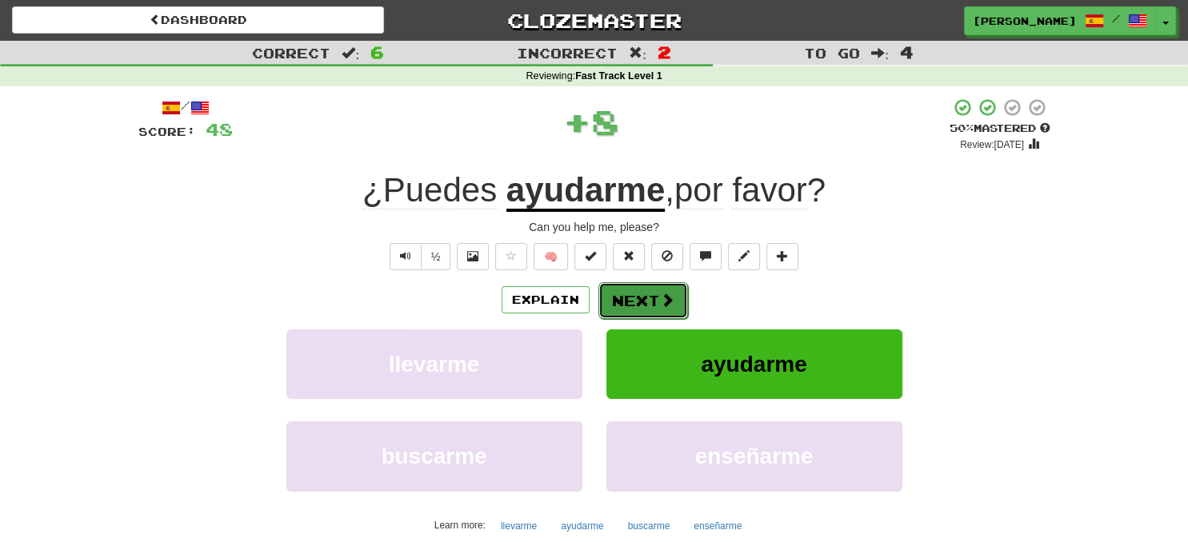
click at [658, 296] on button "Next" at bounding box center [643, 300] width 90 height 37
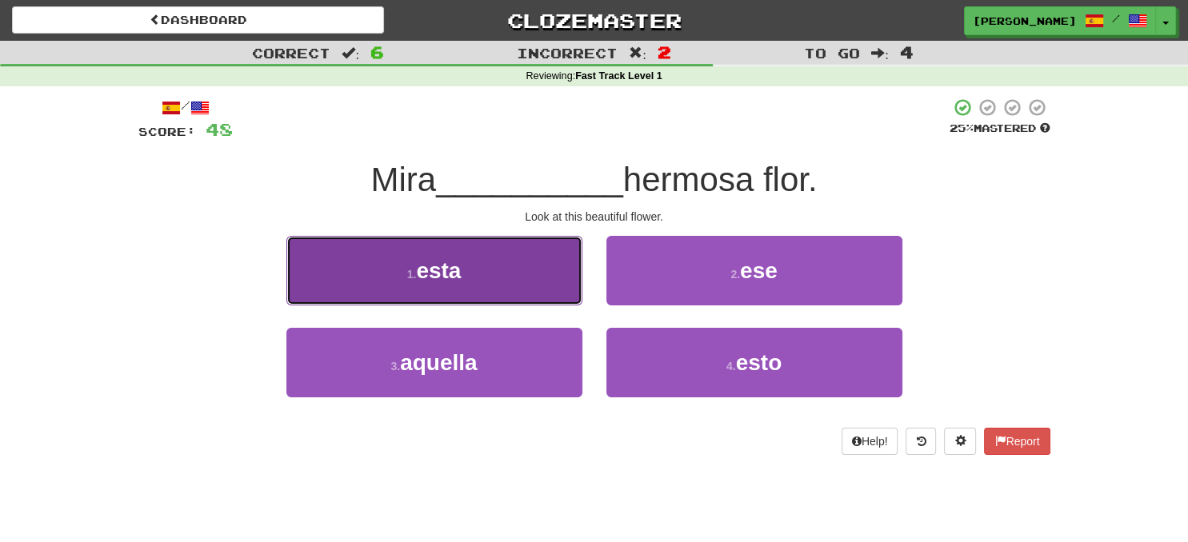
click at [568, 286] on button "1 . esta" at bounding box center [434, 271] width 296 height 70
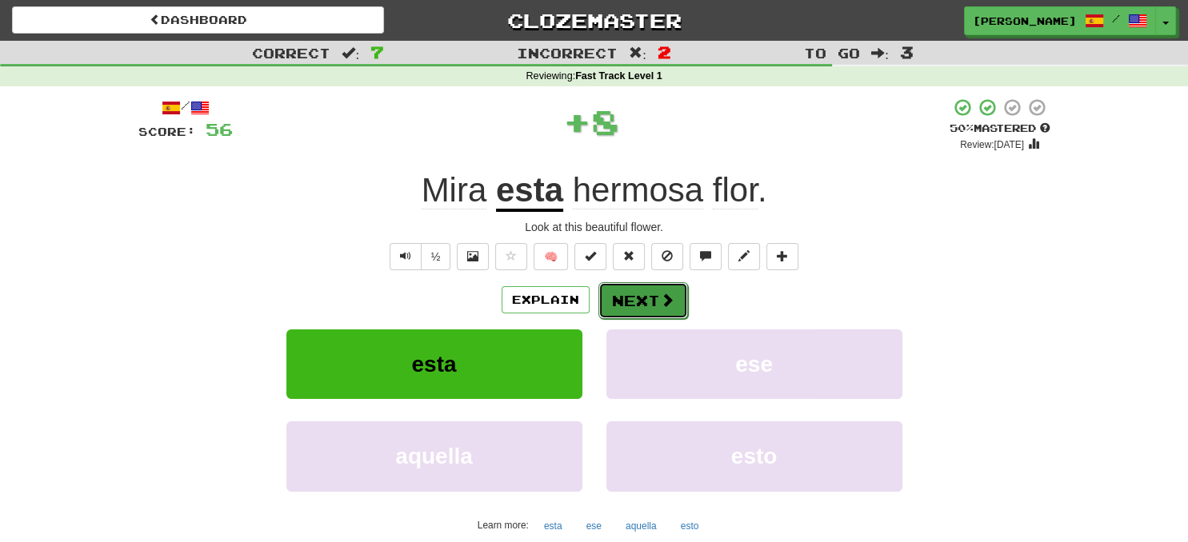
click at [634, 299] on button "Next" at bounding box center [643, 300] width 90 height 37
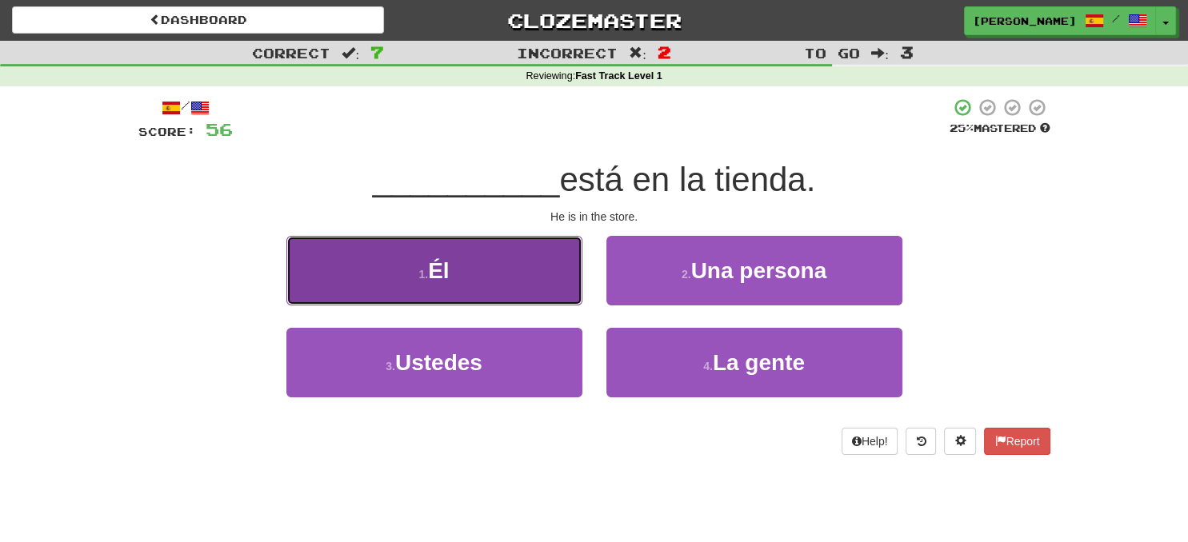
click at [526, 302] on button "1 . Él" at bounding box center [434, 271] width 296 height 70
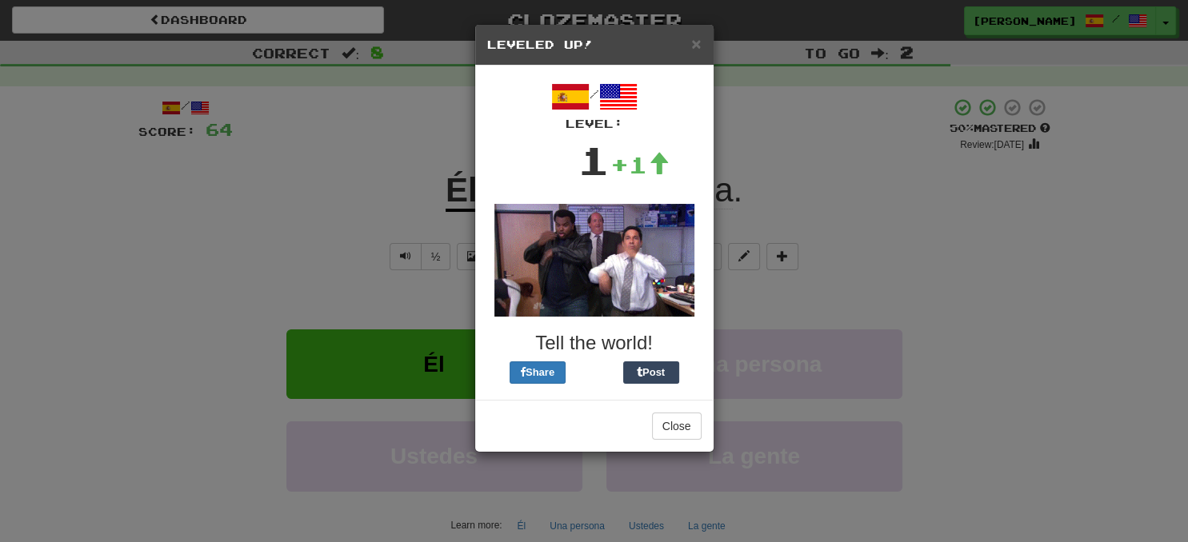
click at [689, 410] on div "Close" at bounding box center [594, 426] width 238 height 52
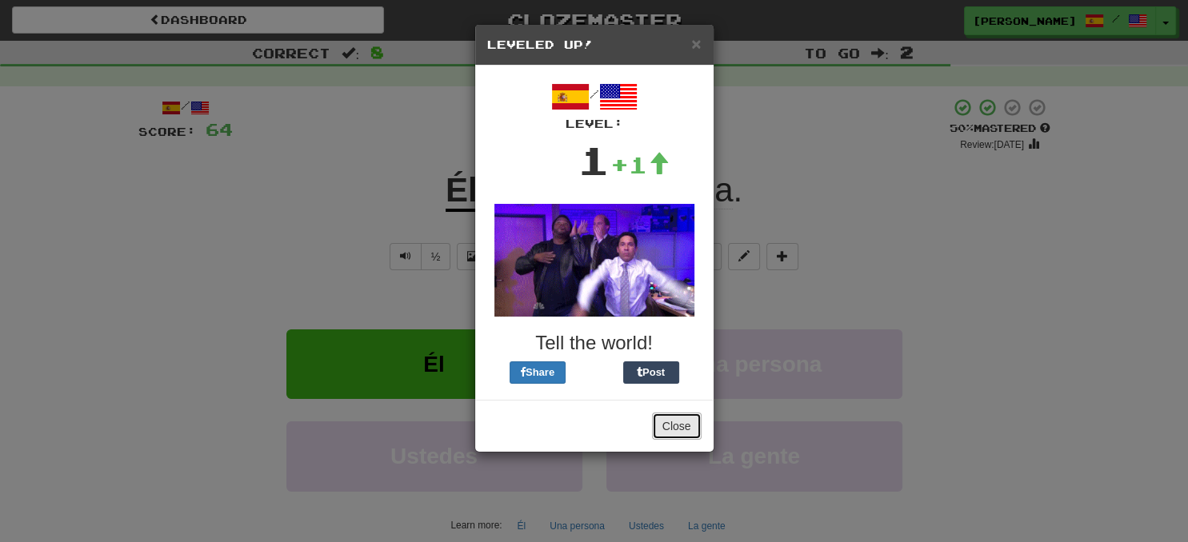
click at [681, 418] on button "Close" at bounding box center [677, 426] width 50 height 27
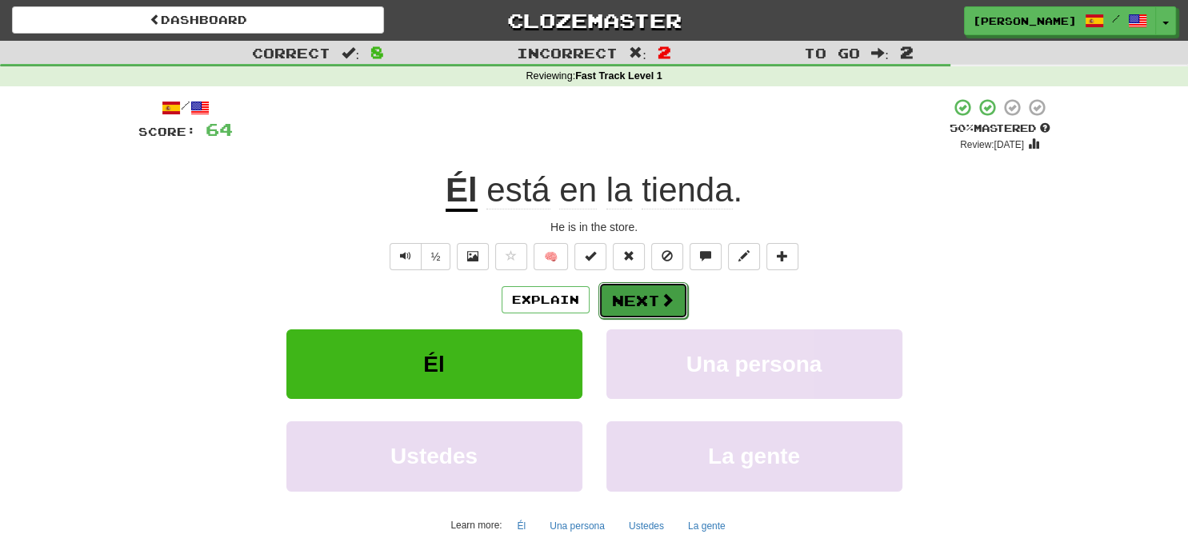
click at [661, 296] on span at bounding box center [667, 300] width 14 height 14
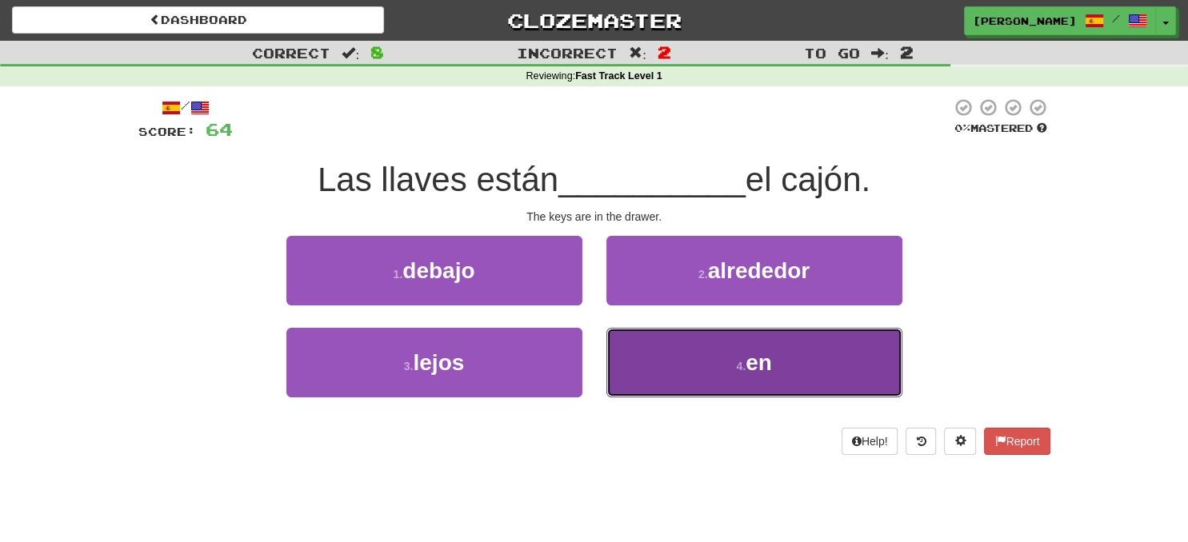
click at [679, 369] on button "4 . en" at bounding box center [754, 363] width 296 height 70
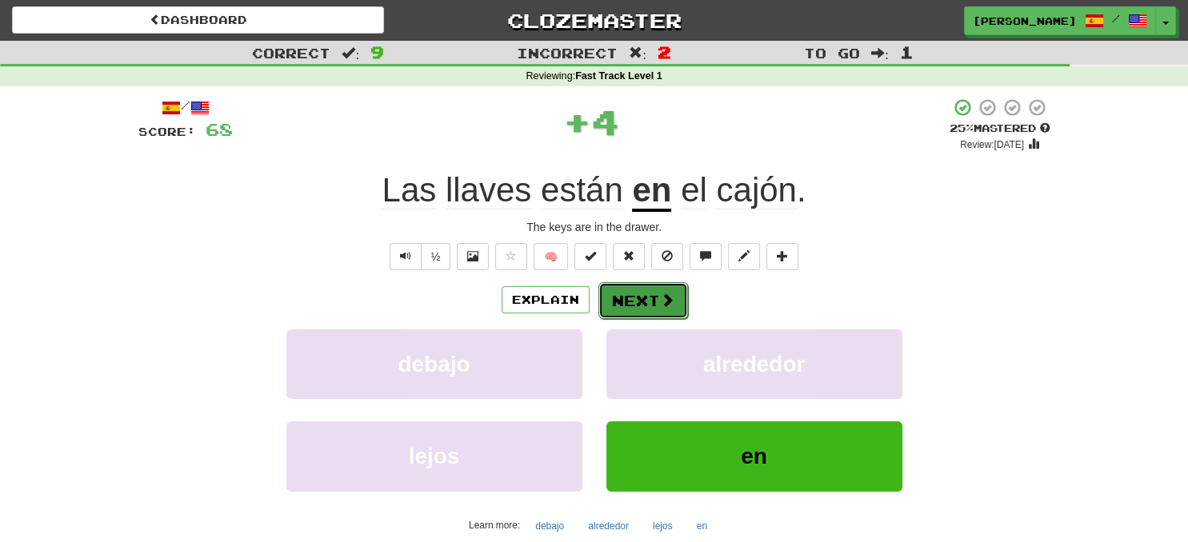
click at [643, 288] on button "Next" at bounding box center [643, 300] width 90 height 37
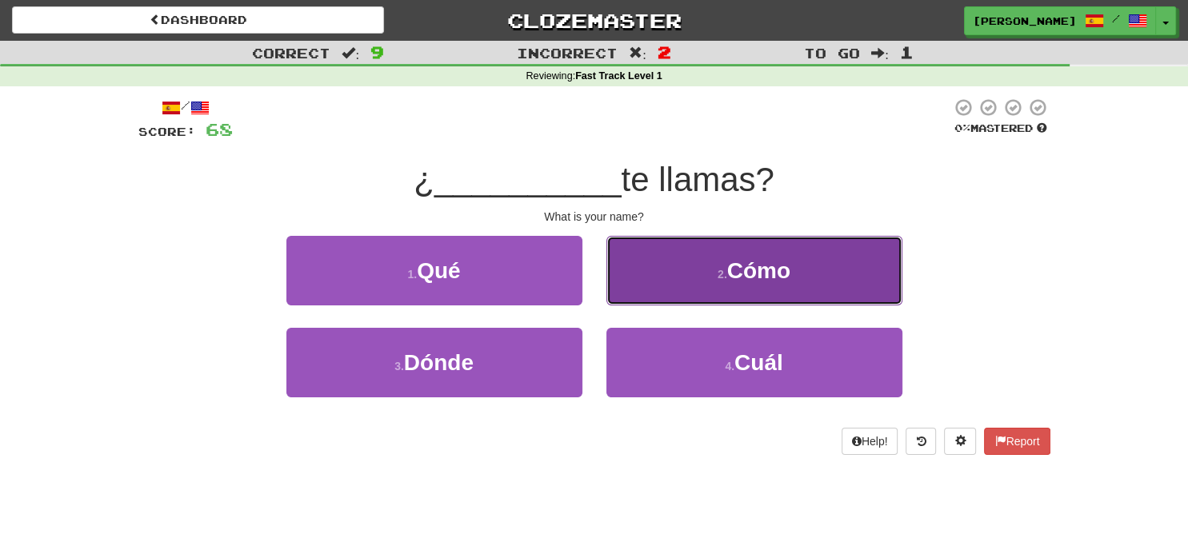
click at [723, 297] on button "2 . Cómo" at bounding box center [754, 271] width 296 height 70
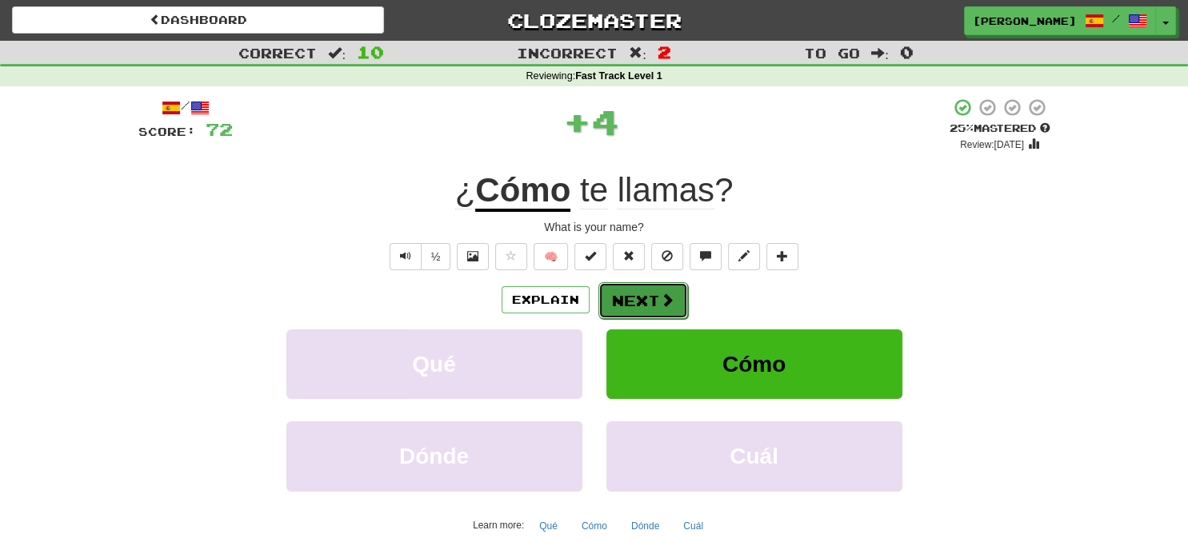
click at [664, 299] on span at bounding box center [667, 300] width 14 height 14
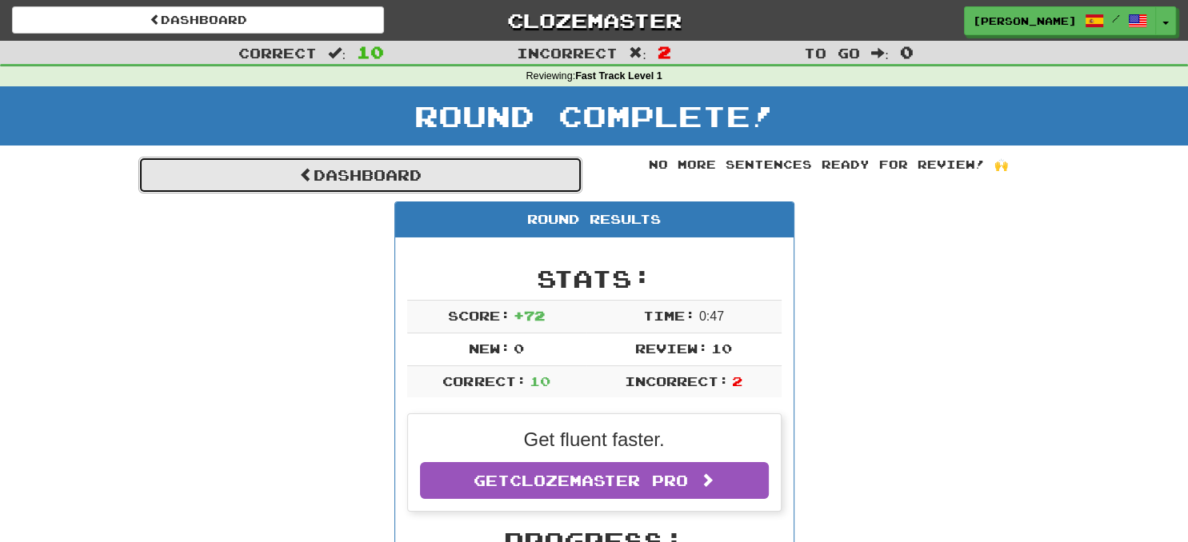
click at [425, 187] on link "Dashboard" at bounding box center [360, 175] width 444 height 37
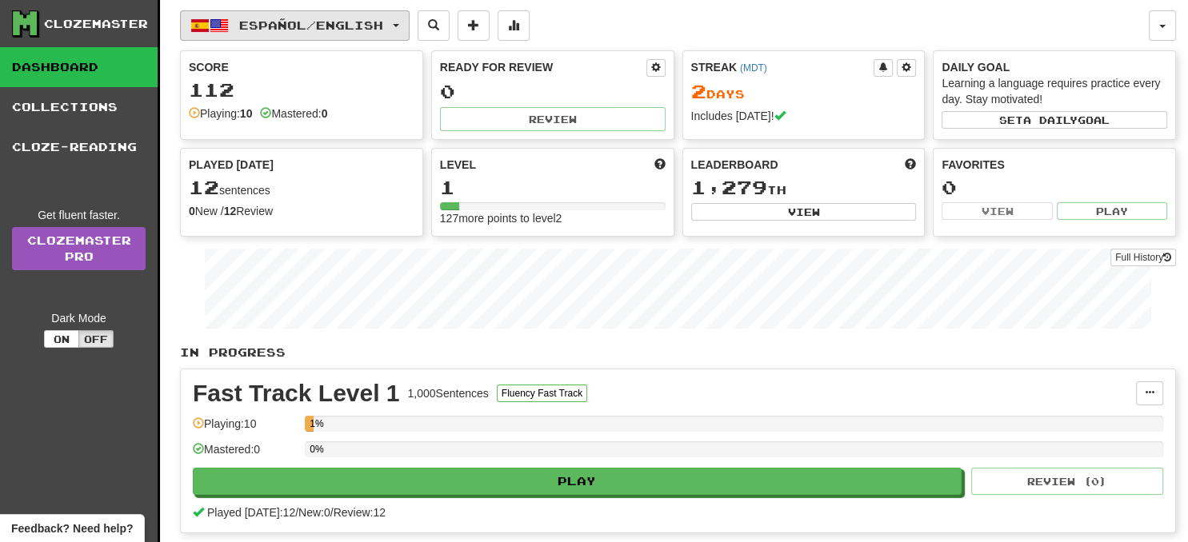
click at [410, 21] on button "Español / English" at bounding box center [295, 25] width 230 height 30
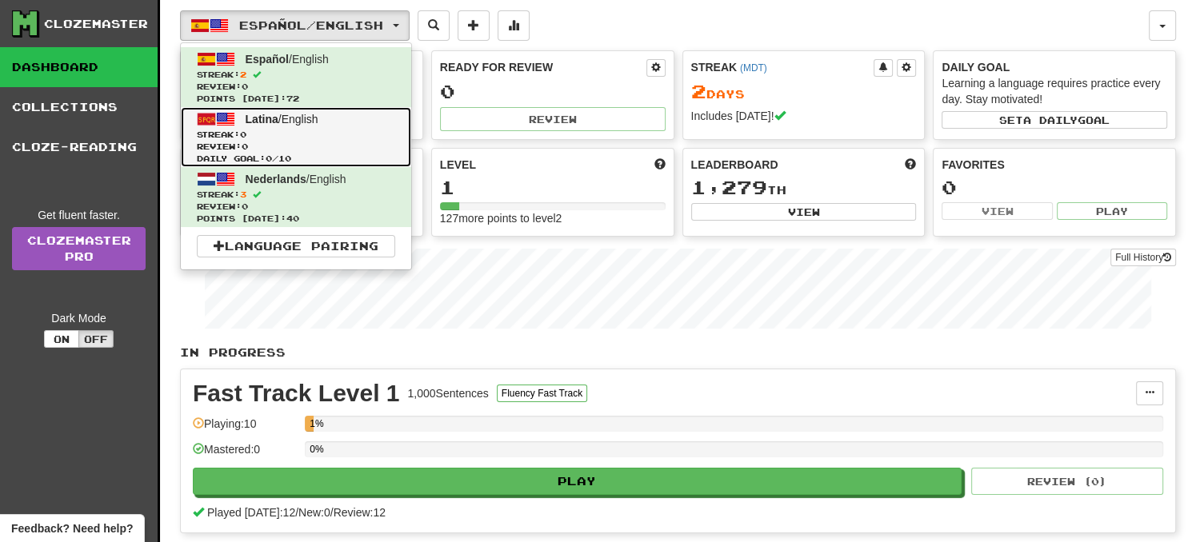
click at [337, 130] on span "Streak: 0" at bounding box center [296, 135] width 198 height 12
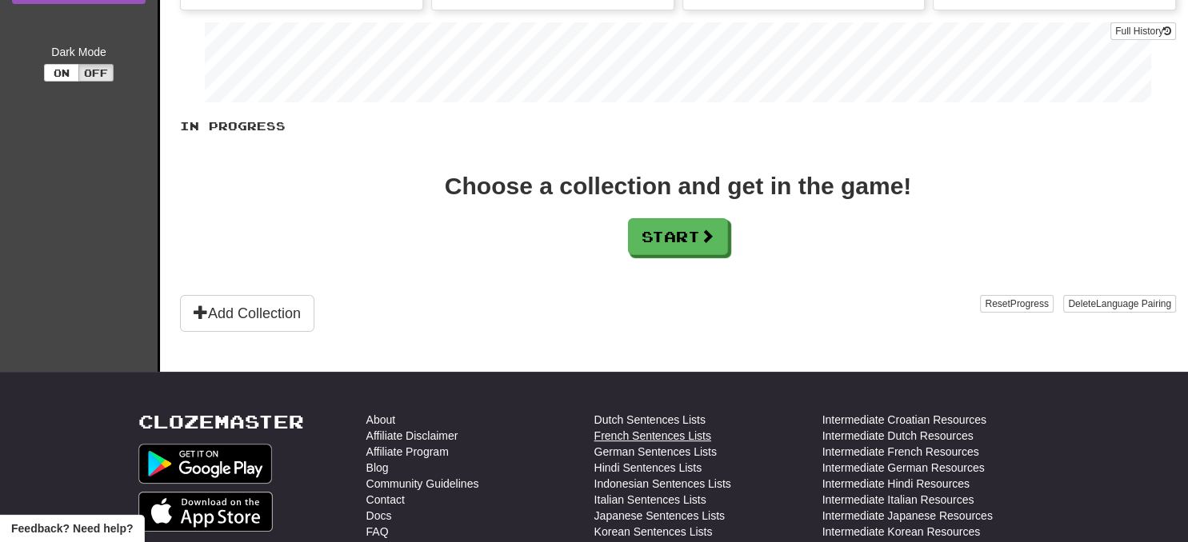
scroll to position [159, 0]
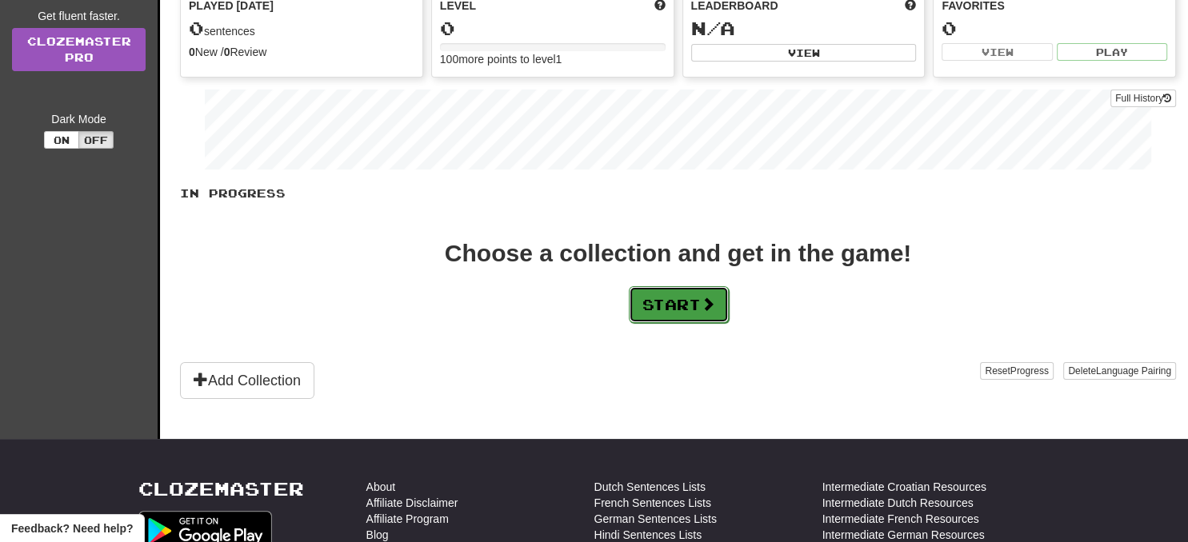
click at [693, 314] on button "Start" at bounding box center [679, 304] width 100 height 37
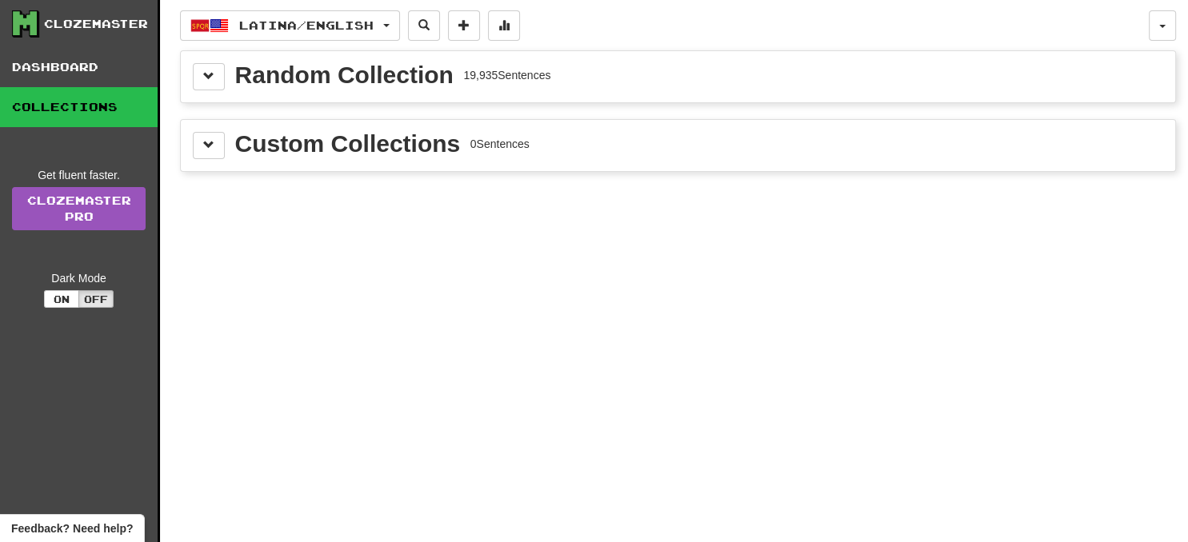
scroll to position [0, 0]
click at [395, 87] on div "Random Collection" at bounding box center [344, 75] width 218 height 24
click at [218, 72] on button at bounding box center [209, 76] width 32 height 27
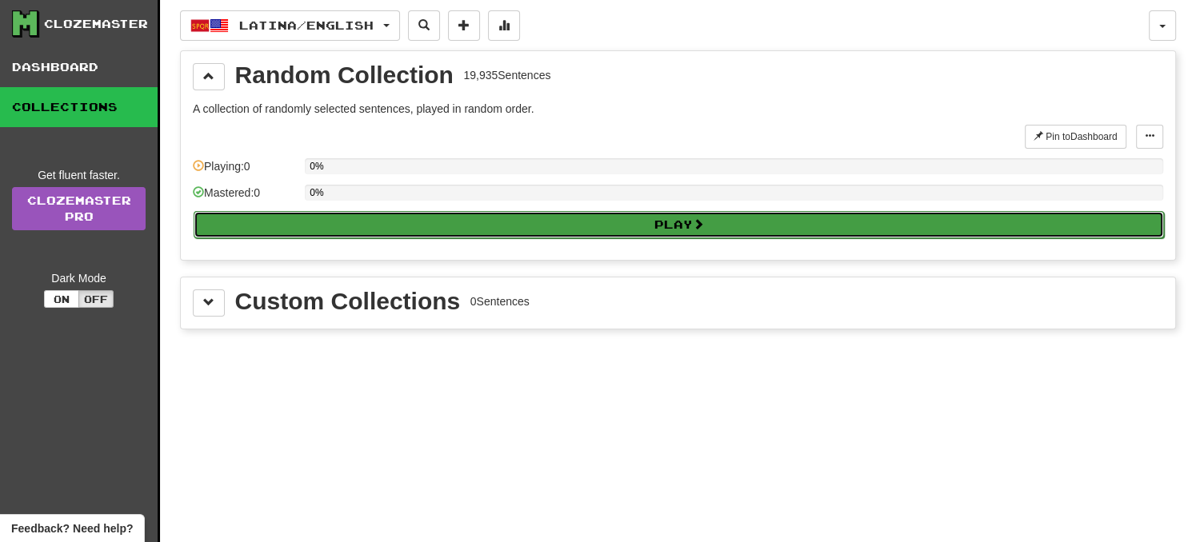
click at [520, 229] on button "Play" at bounding box center [679, 224] width 970 height 27
select select "**"
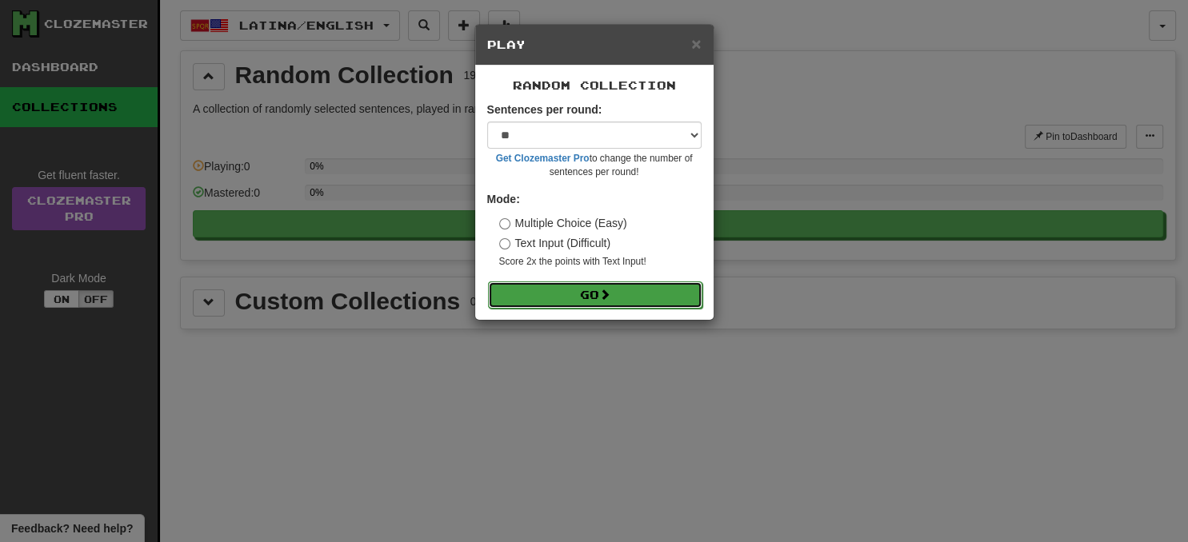
click at [588, 298] on button "Go" at bounding box center [595, 295] width 214 height 27
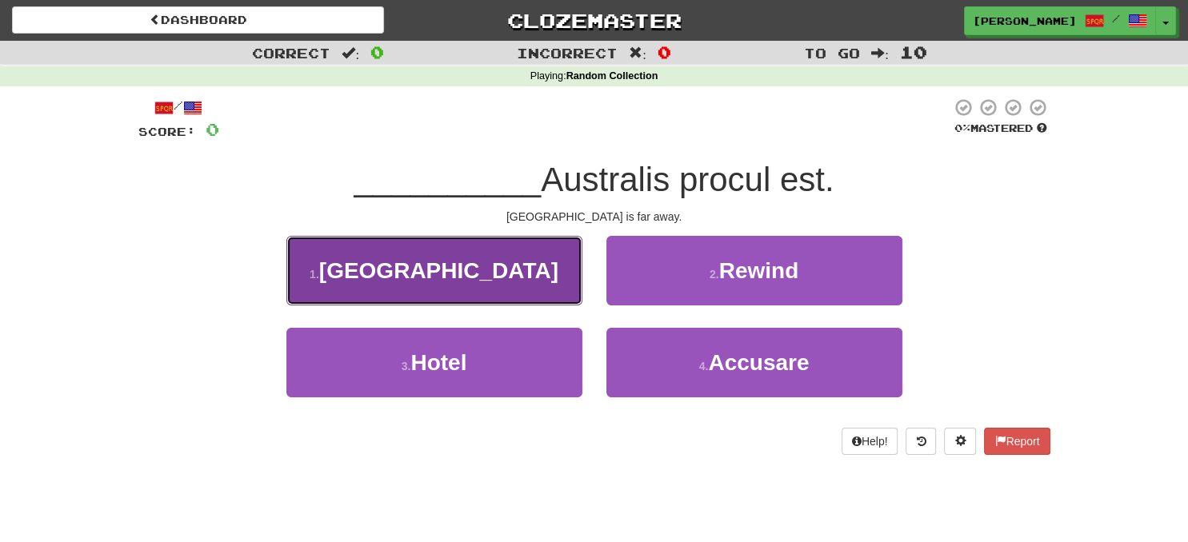
click at [442, 277] on span "[GEOGRAPHIC_DATA]" at bounding box center [438, 270] width 239 height 25
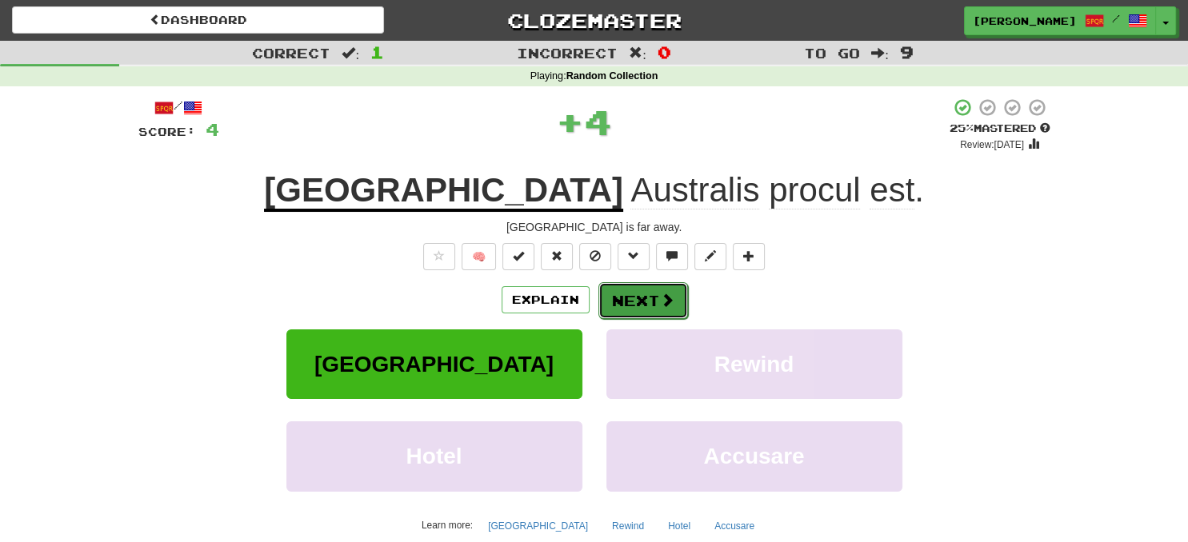
click at [610, 296] on button "Next" at bounding box center [643, 300] width 90 height 37
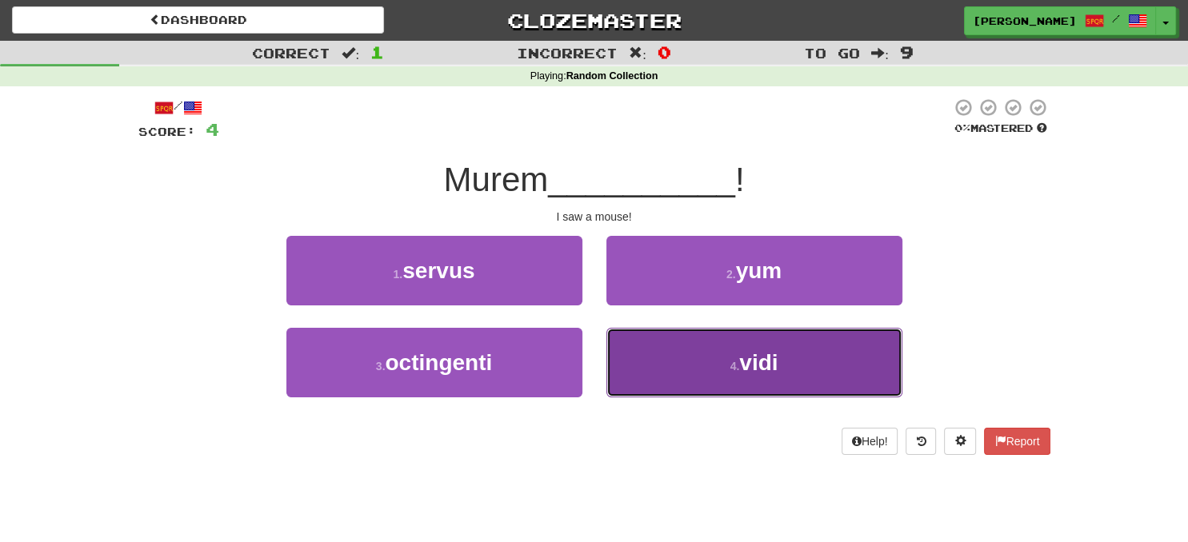
click at [715, 348] on button "4 . vidi" at bounding box center [754, 363] width 296 height 70
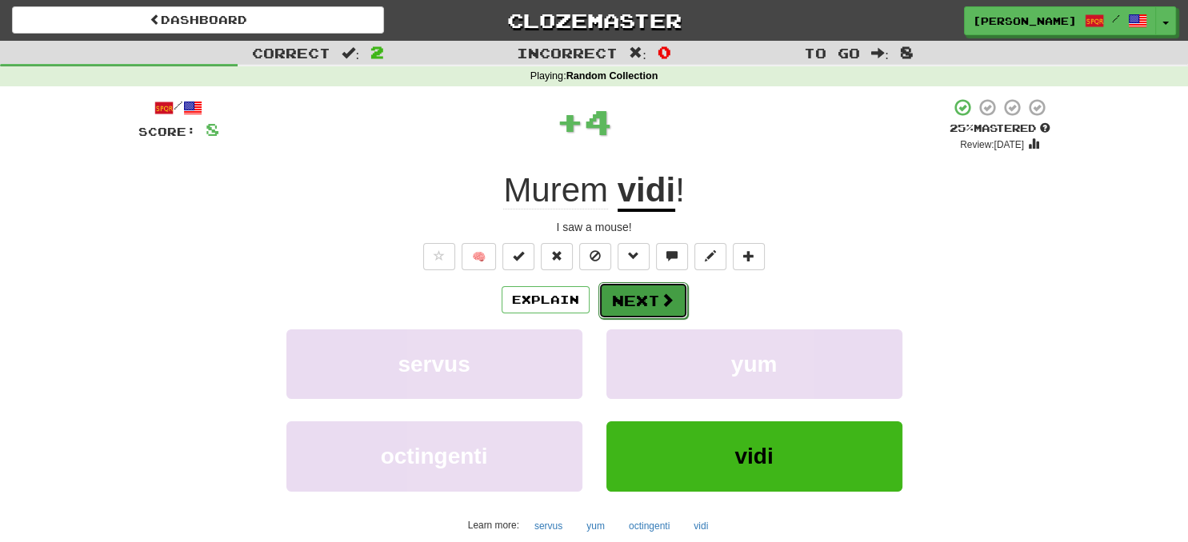
click at [654, 306] on button "Next" at bounding box center [643, 300] width 90 height 37
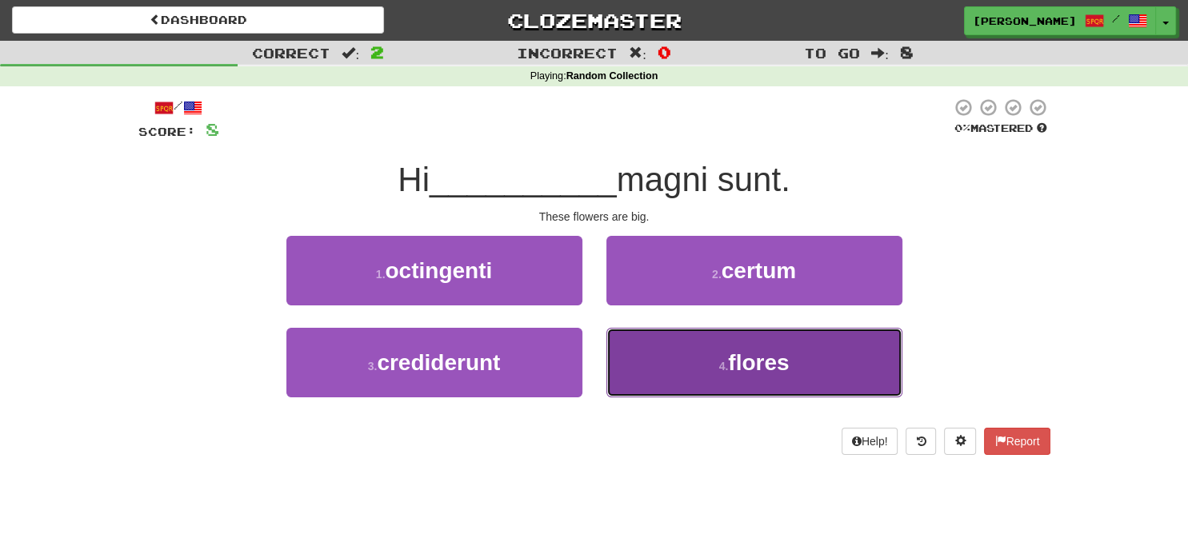
click at [746, 342] on button "4 . flores" at bounding box center [754, 363] width 296 height 70
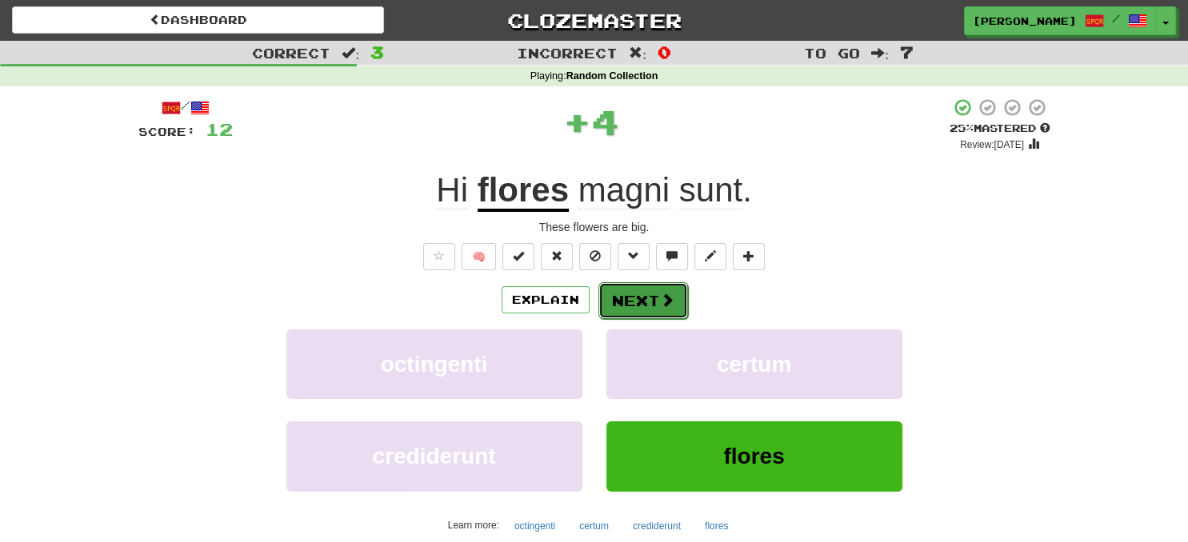
click at [661, 296] on span at bounding box center [667, 300] width 14 height 14
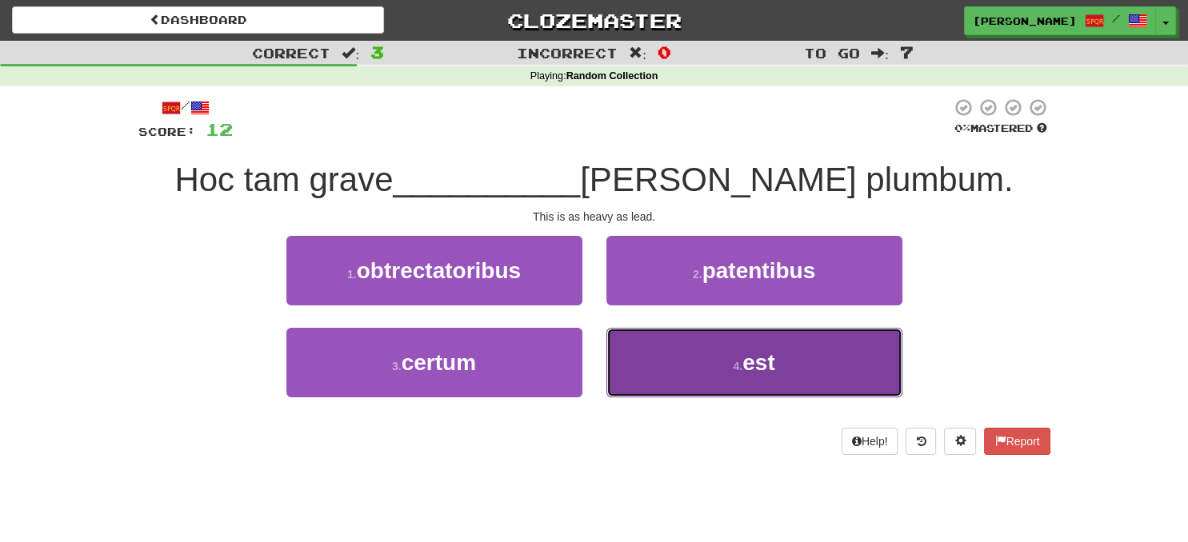
click at [721, 350] on button "4 . est" at bounding box center [754, 363] width 296 height 70
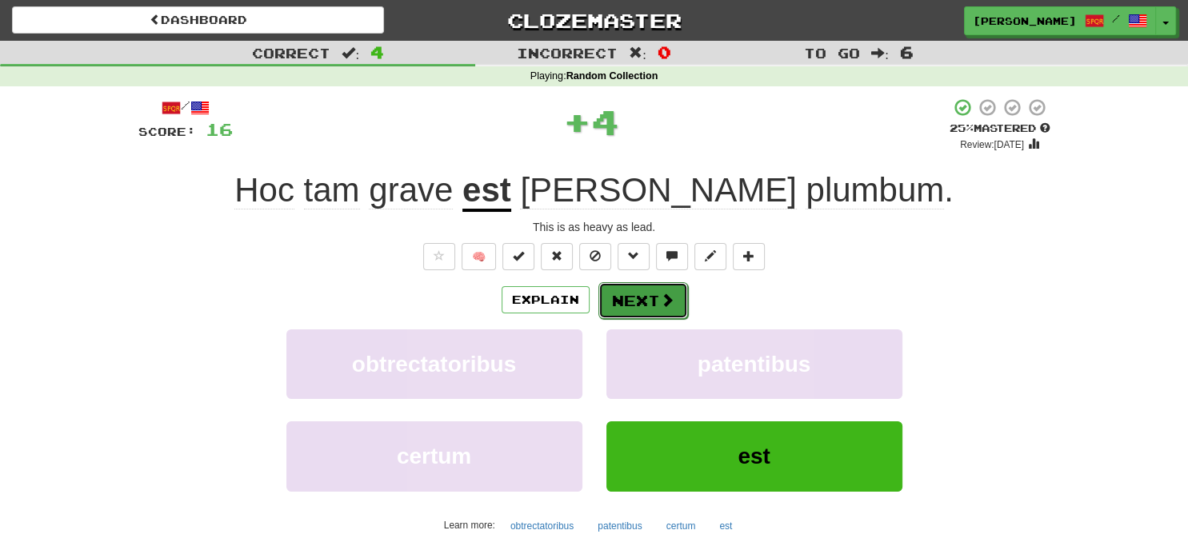
click at [635, 290] on button "Next" at bounding box center [643, 300] width 90 height 37
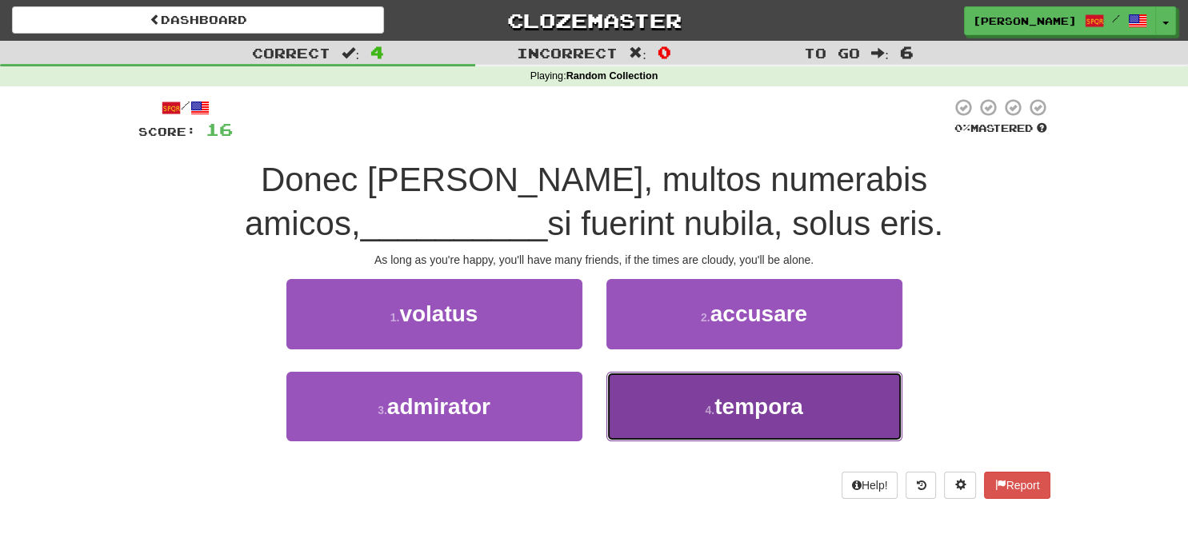
click at [705, 382] on button "4 . tempora" at bounding box center [754, 407] width 296 height 70
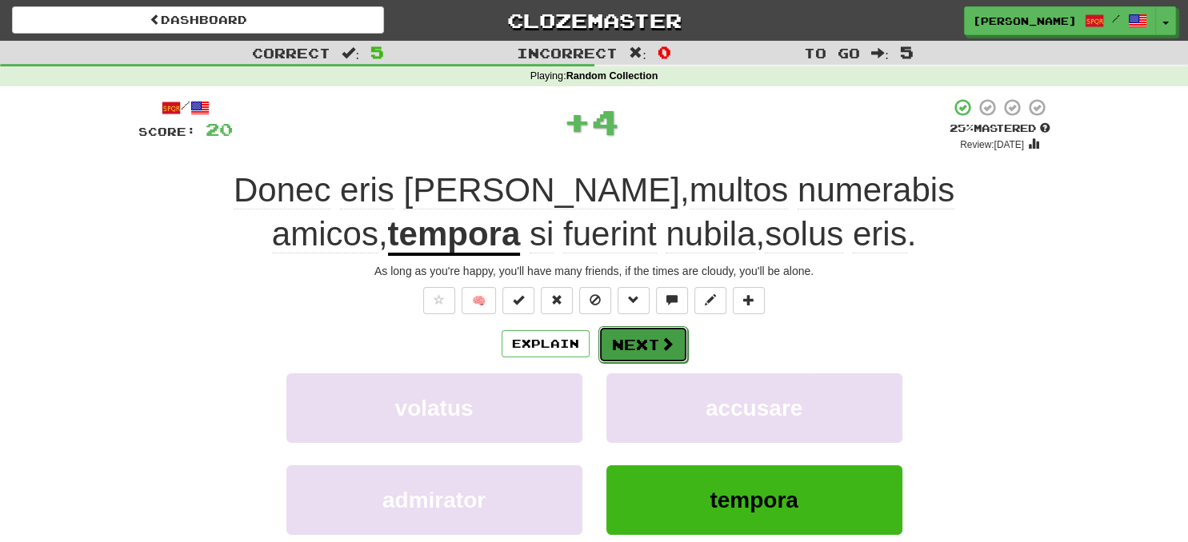
click at [660, 342] on span at bounding box center [667, 344] width 14 height 14
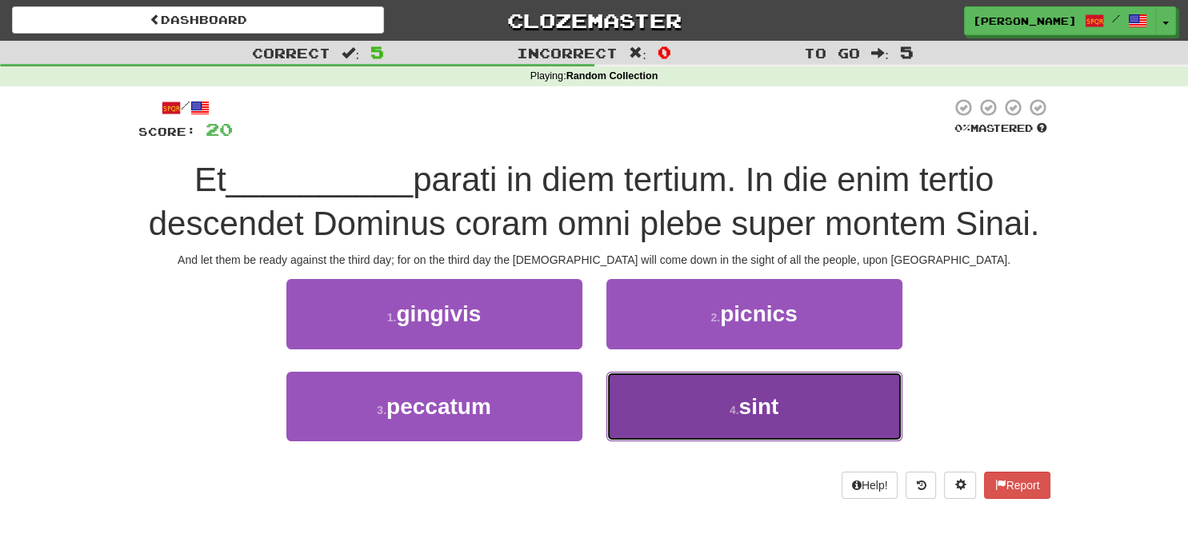
click at [682, 389] on button "4 . sint" at bounding box center [754, 407] width 296 height 70
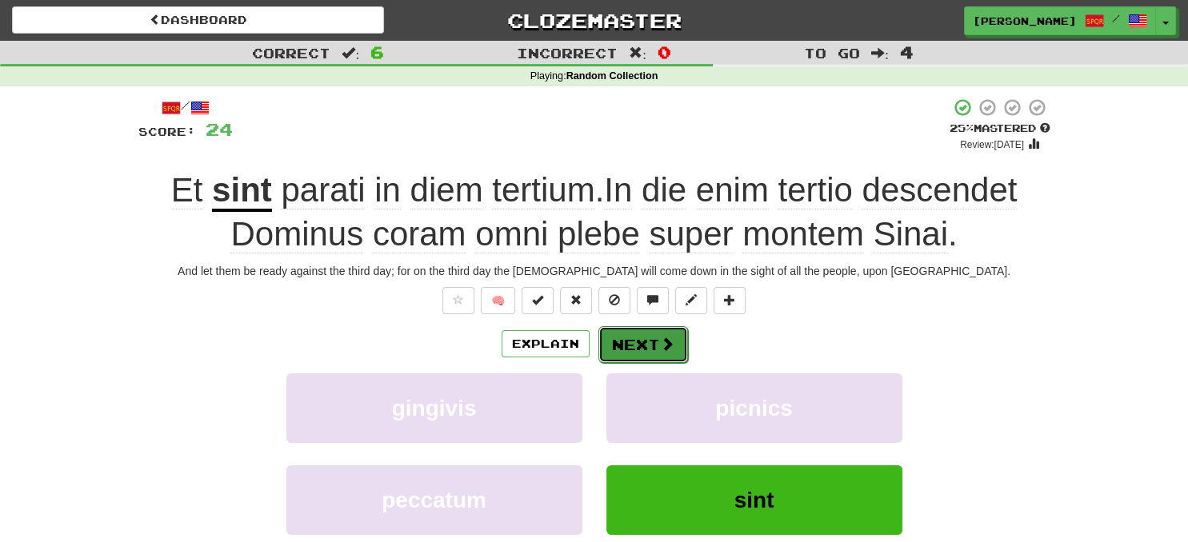
click at [645, 338] on button "Next" at bounding box center [643, 344] width 90 height 37
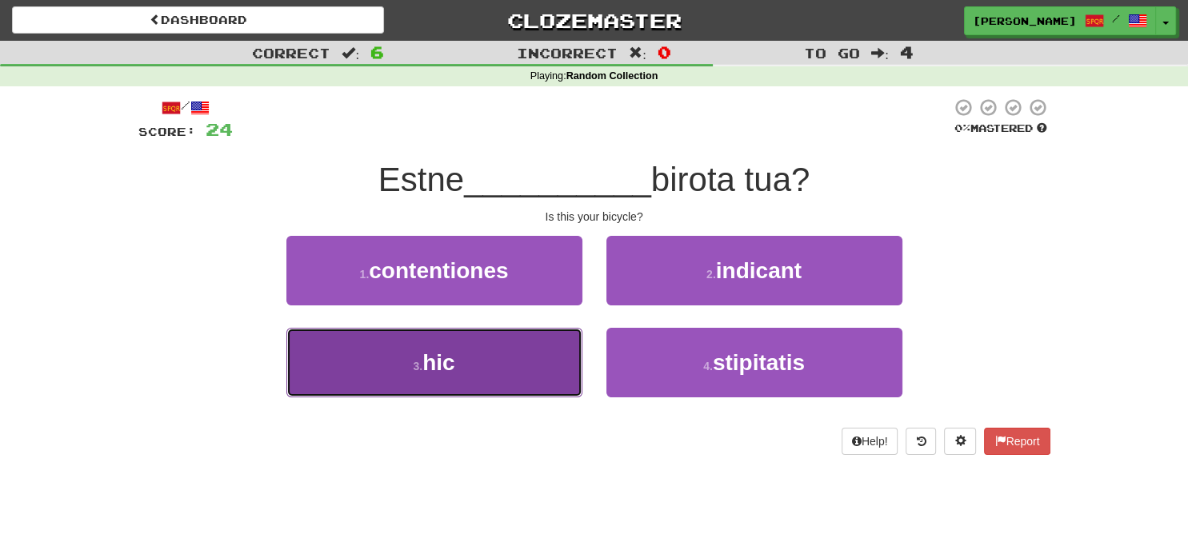
click at [557, 350] on button "3 . hic" at bounding box center [434, 363] width 296 height 70
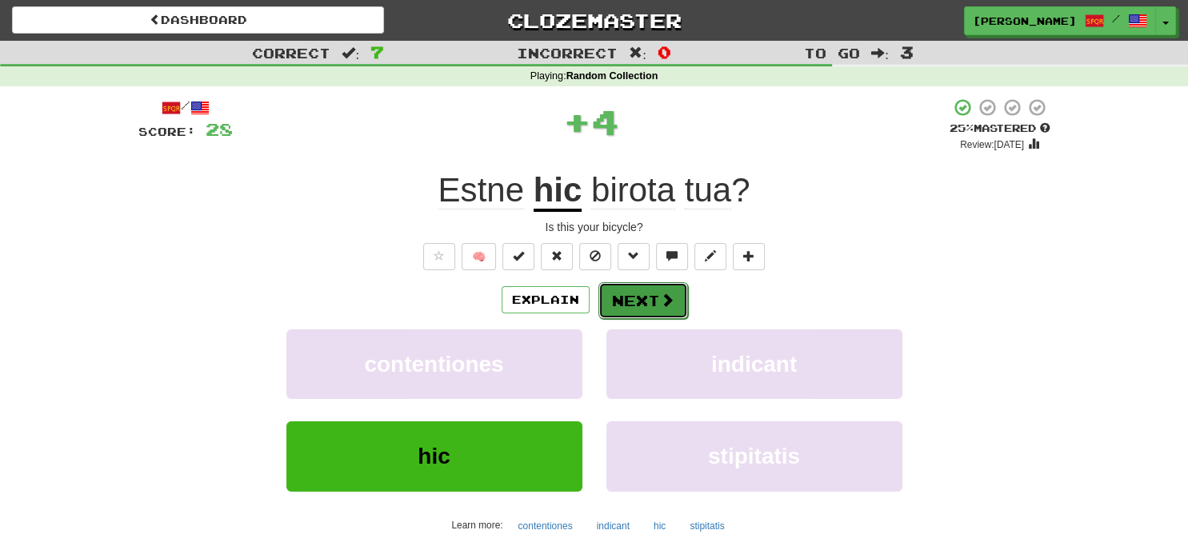
click at [651, 309] on button "Next" at bounding box center [643, 300] width 90 height 37
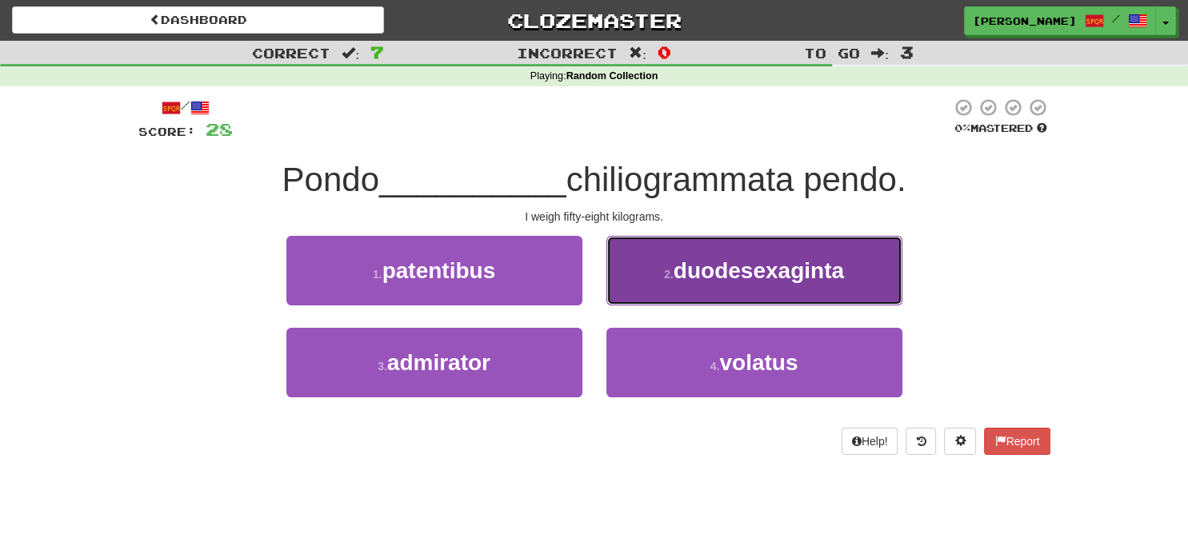
click at [704, 295] on button "2 . duodesexaginta" at bounding box center [754, 271] width 296 height 70
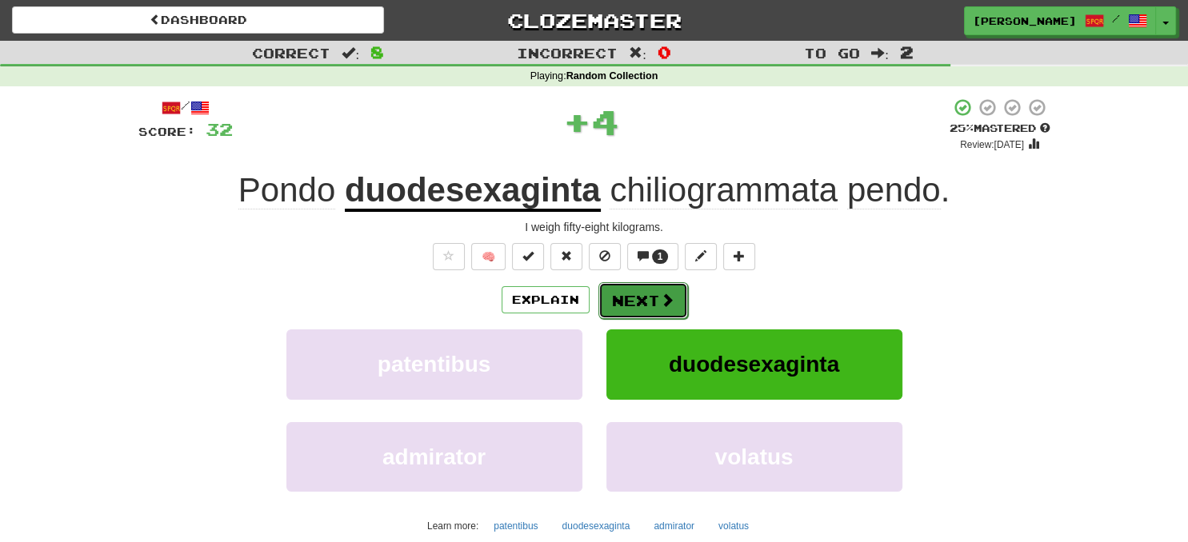
click at [666, 305] on span at bounding box center [667, 300] width 14 height 14
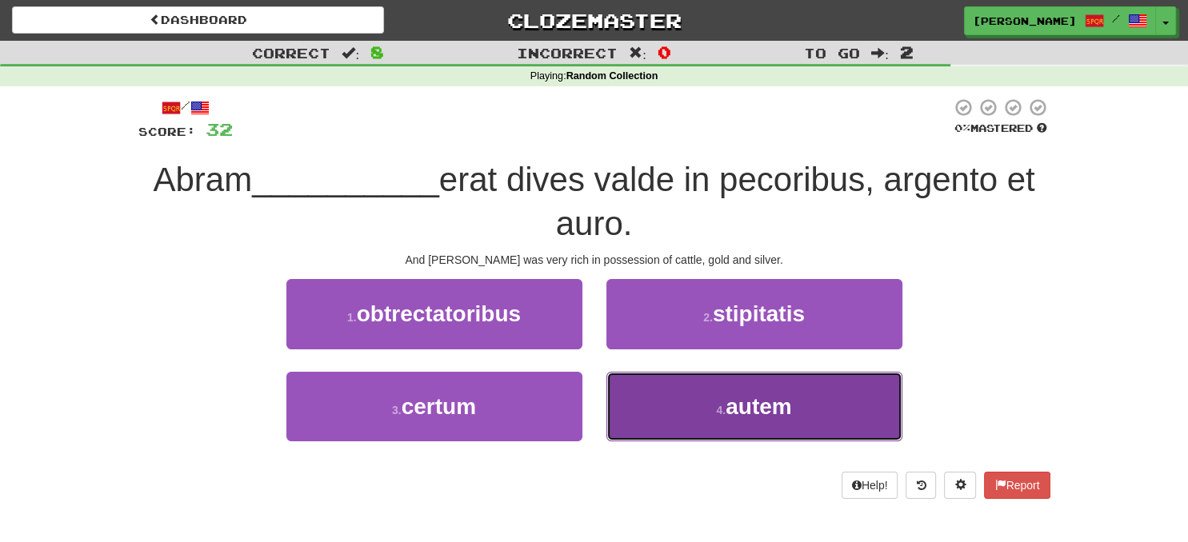
click at [727, 390] on button "4 . autem" at bounding box center [754, 407] width 296 height 70
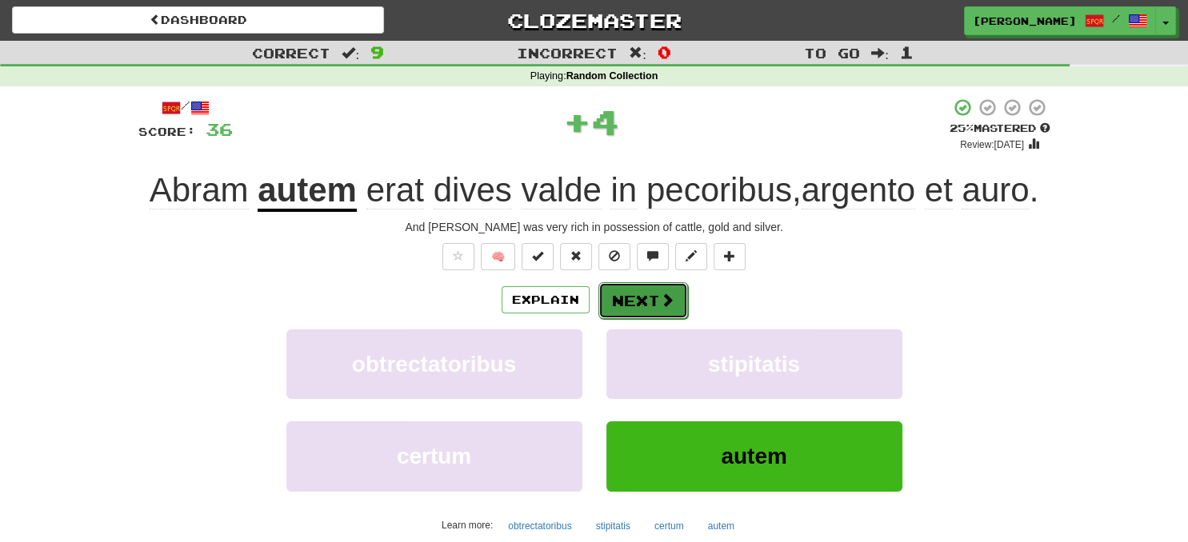
click at [654, 302] on button "Next" at bounding box center [643, 300] width 90 height 37
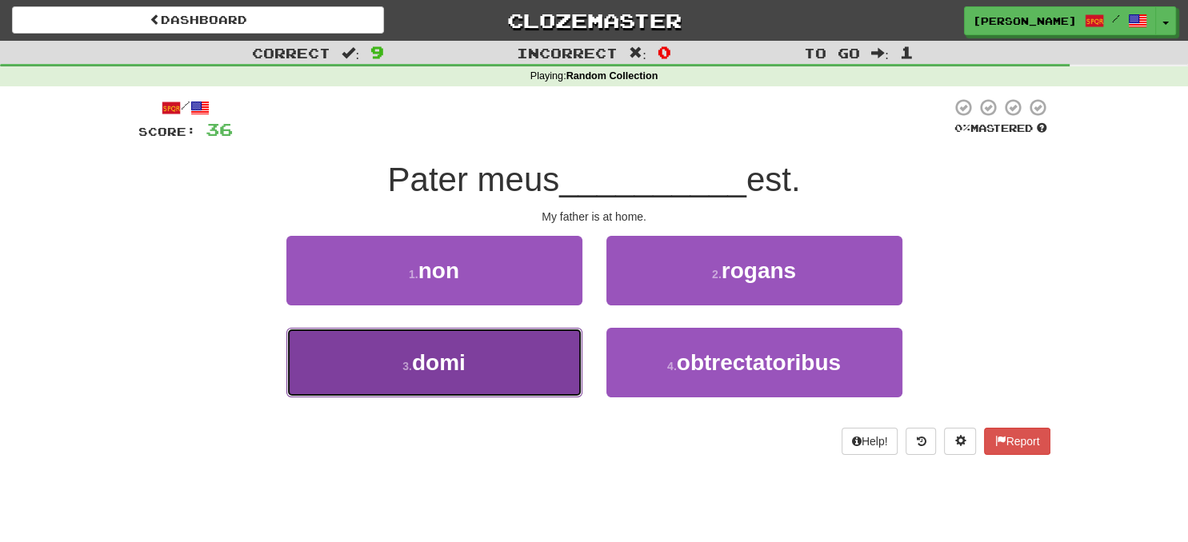
click at [500, 342] on button "3 . domi" at bounding box center [434, 363] width 296 height 70
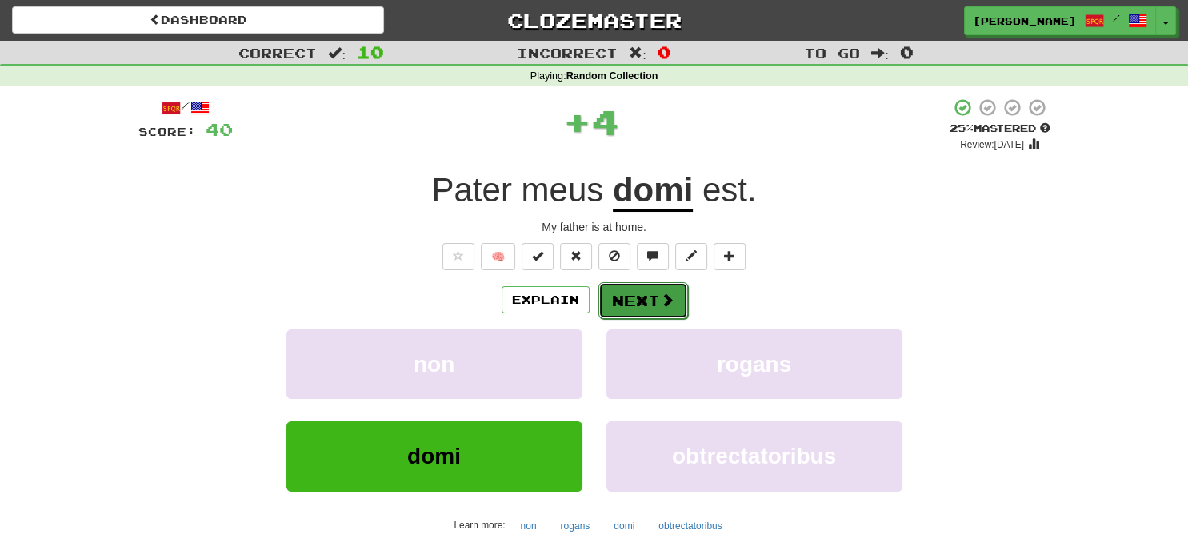
click at [636, 307] on button "Next" at bounding box center [643, 300] width 90 height 37
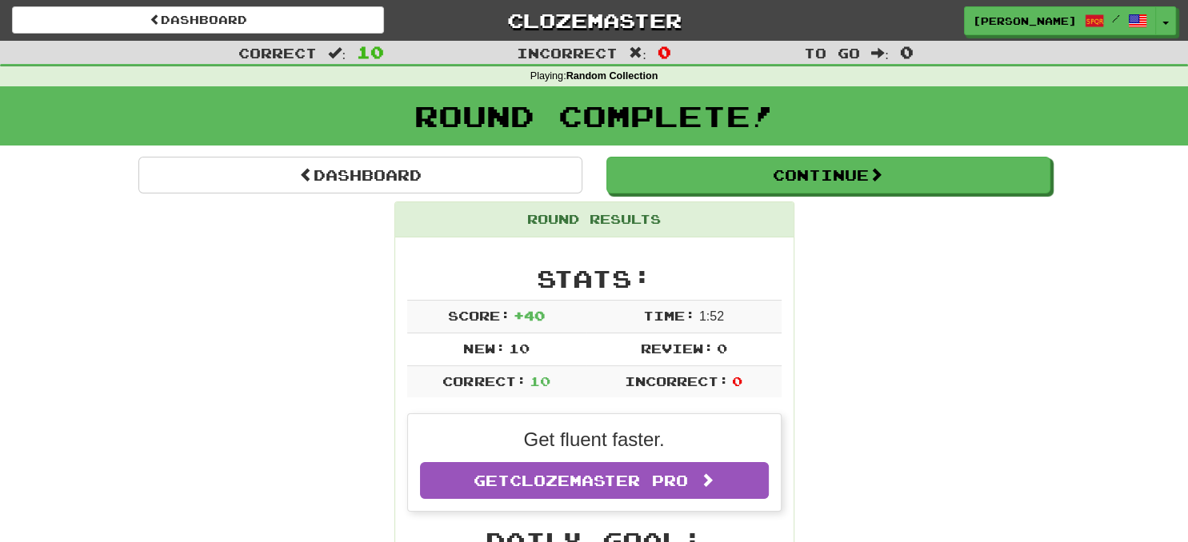
scroll to position [84, 0]
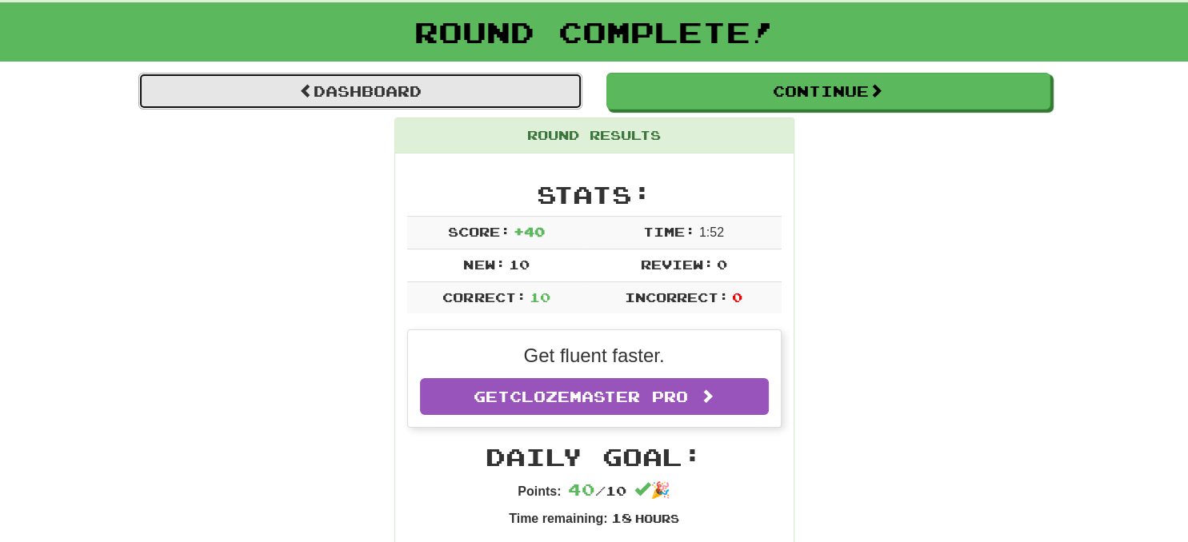
click at [400, 94] on link "Dashboard" at bounding box center [360, 91] width 444 height 37
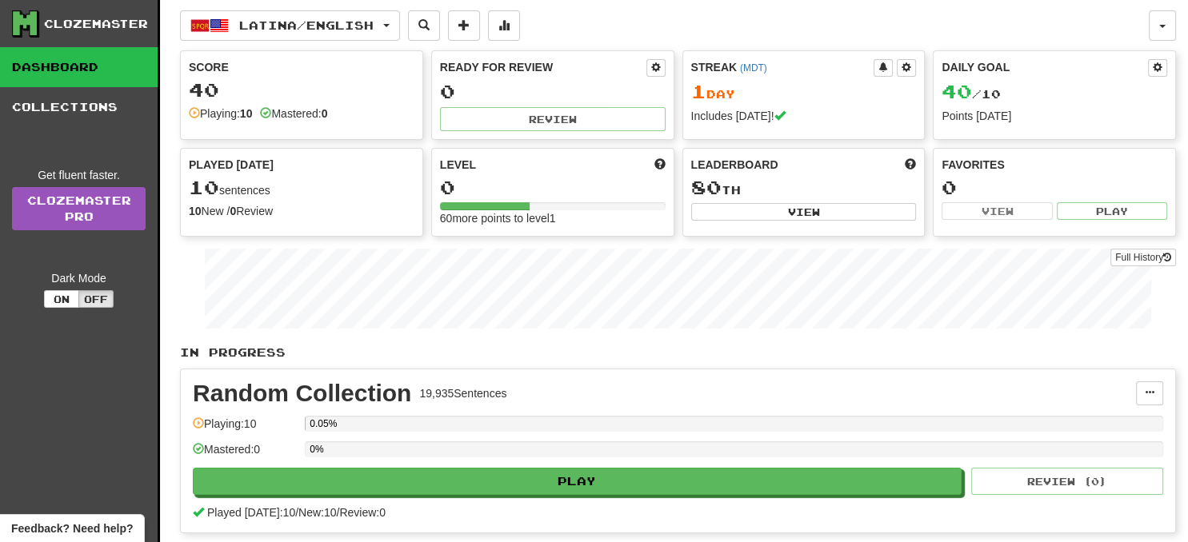
click at [101, 65] on link "Dashboard" at bounding box center [79, 67] width 158 height 40
